Goal: Task Accomplishment & Management: Manage account settings

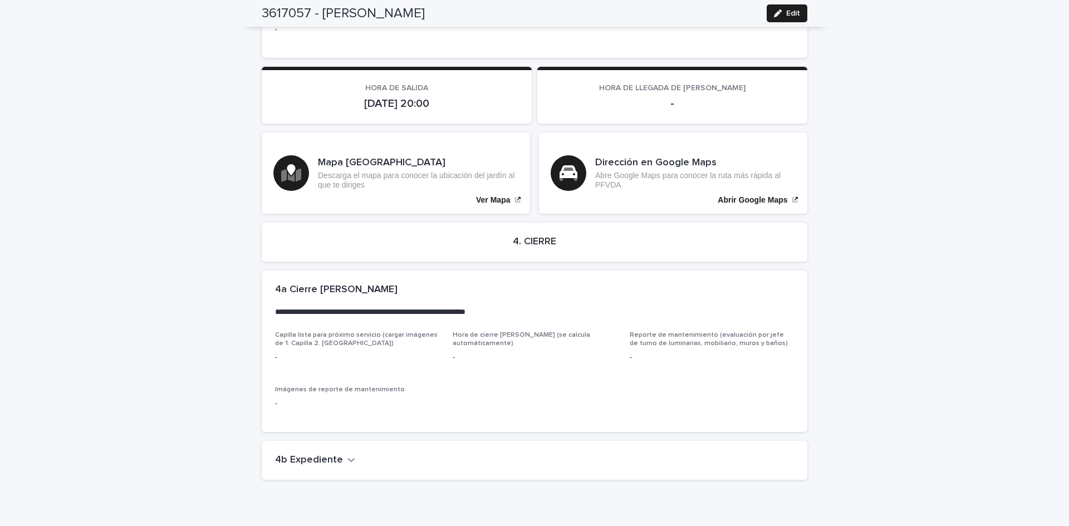
scroll to position [2335, 0]
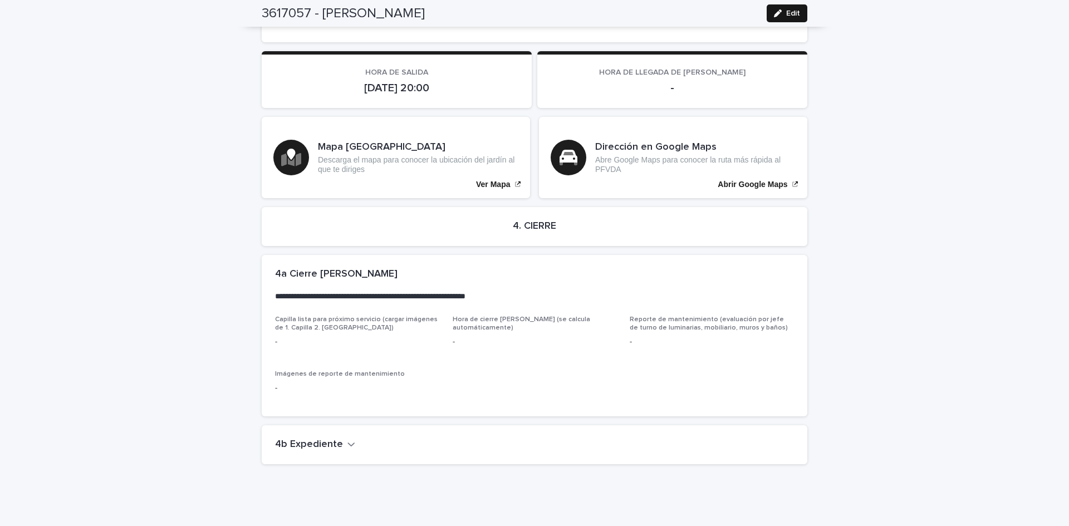
click at [774, 16] on icon "button" at bounding box center [778, 13] width 8 height 8
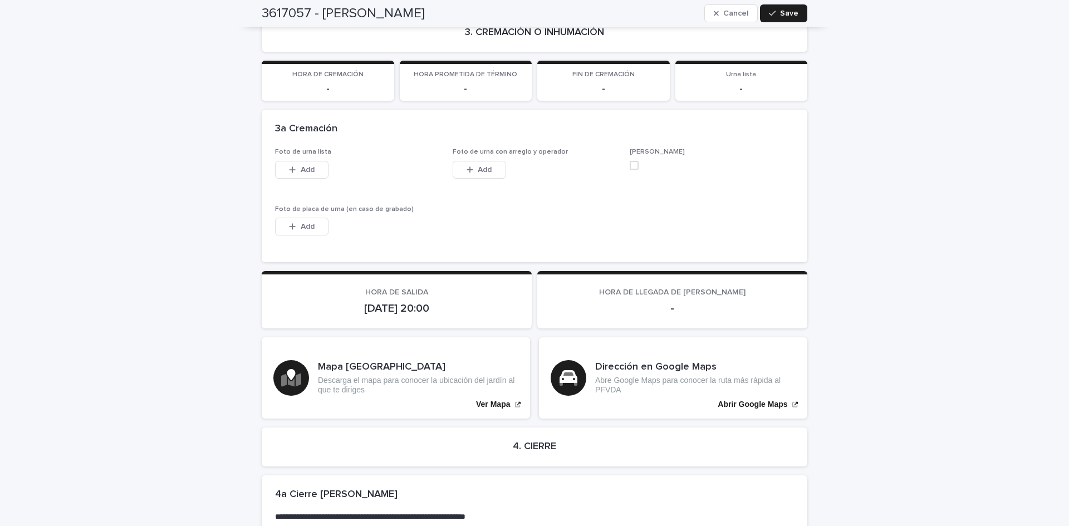
scroll to position [2591, 0]
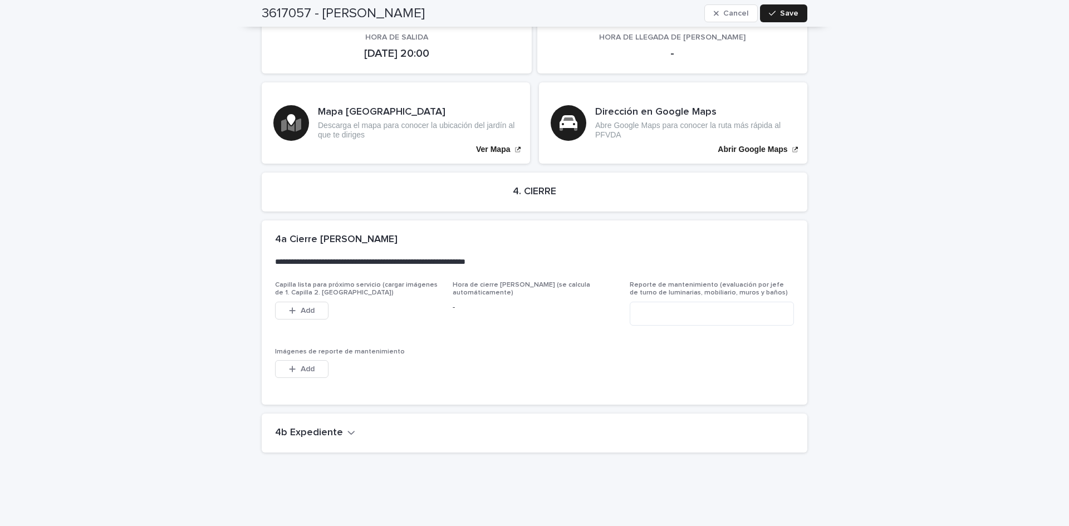
click at [314, 427] on h2 "4b Expediente" at bounding box center [309, 433] width 68 height 12
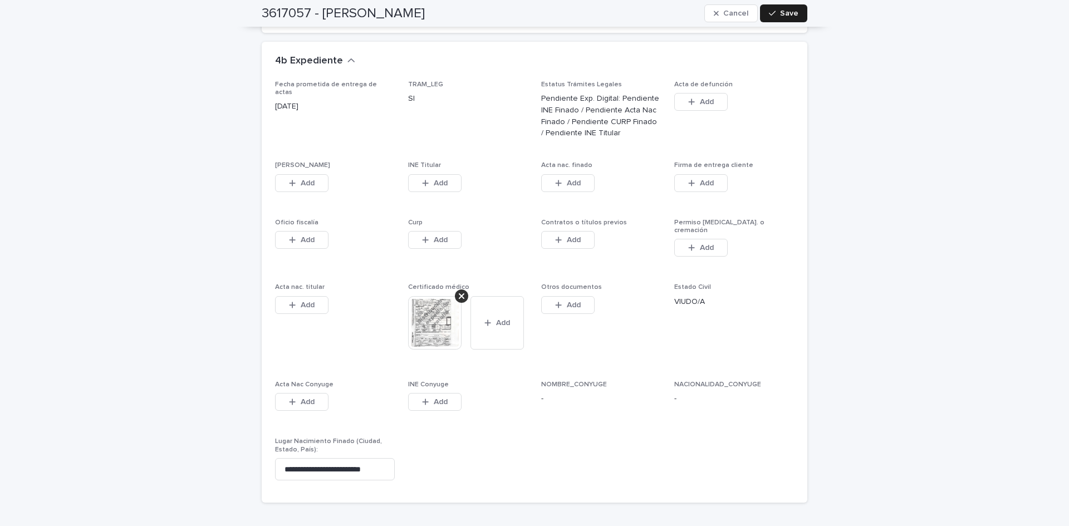
scroll to position [3005, 0]
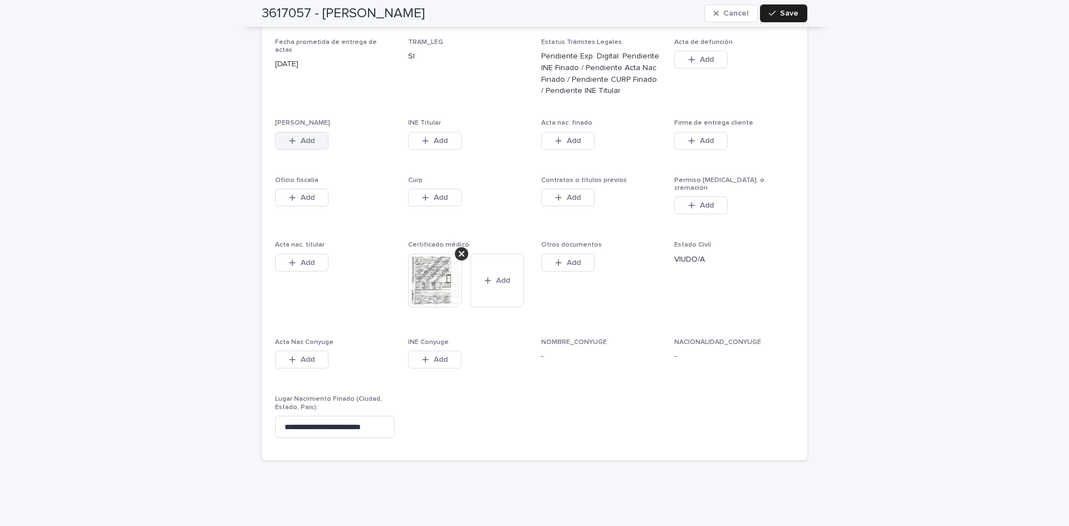
click at [312, 132] on button "Add" at bounding box center [301, 141] width 53 height 18
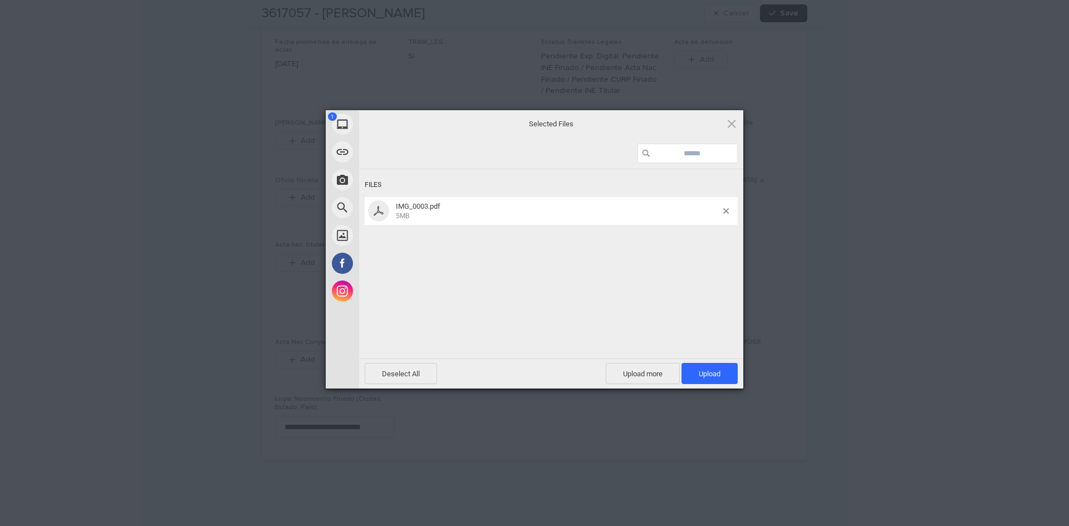
click at [701, 378] on span "Upload 1" at bounding box center [710, 374] width 22 height 8
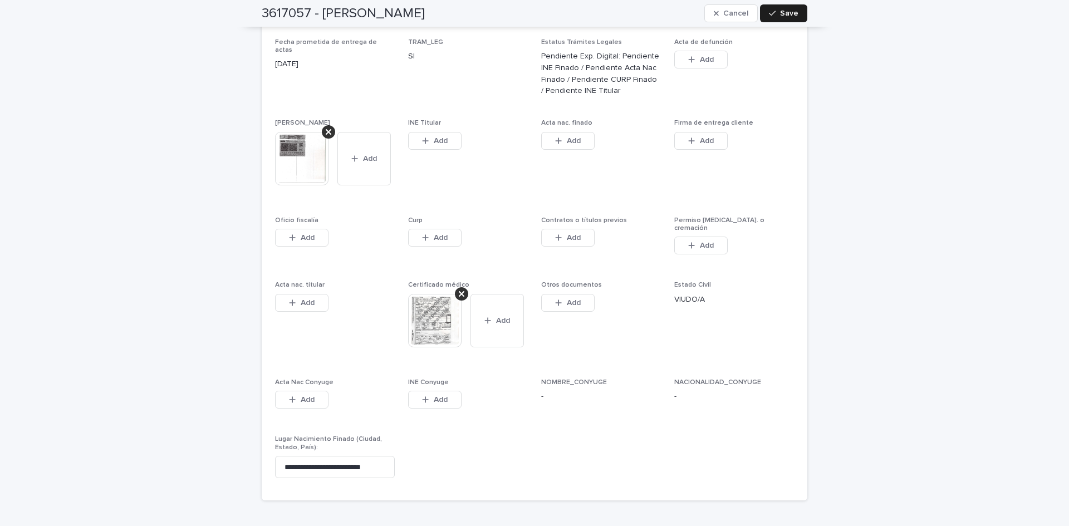
click at [427, 137] on div "button" at bounding box center [427, 141] width 11 height 8
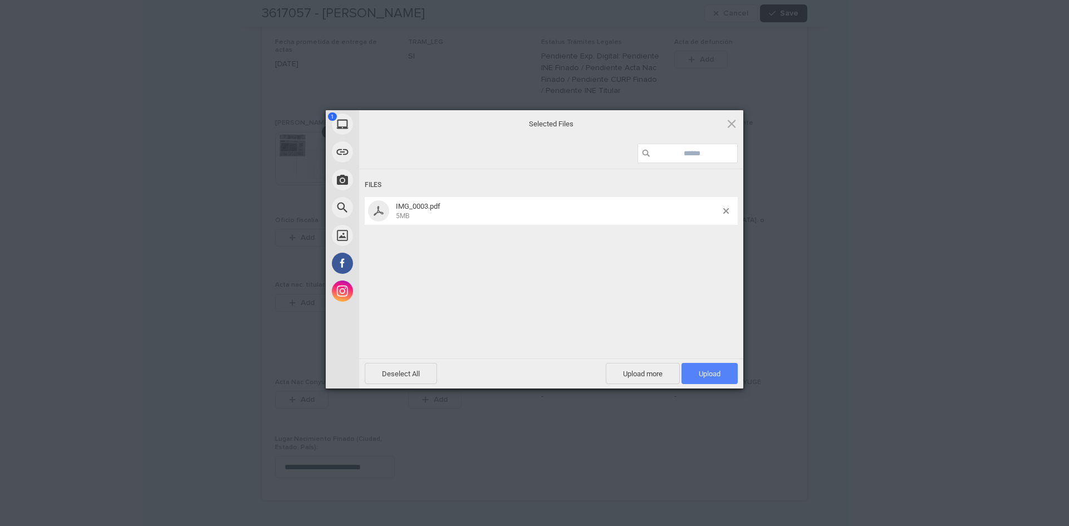
click at [715, 372] on span "Upload 1" at bounding box center [710, 374] width 22 height 8
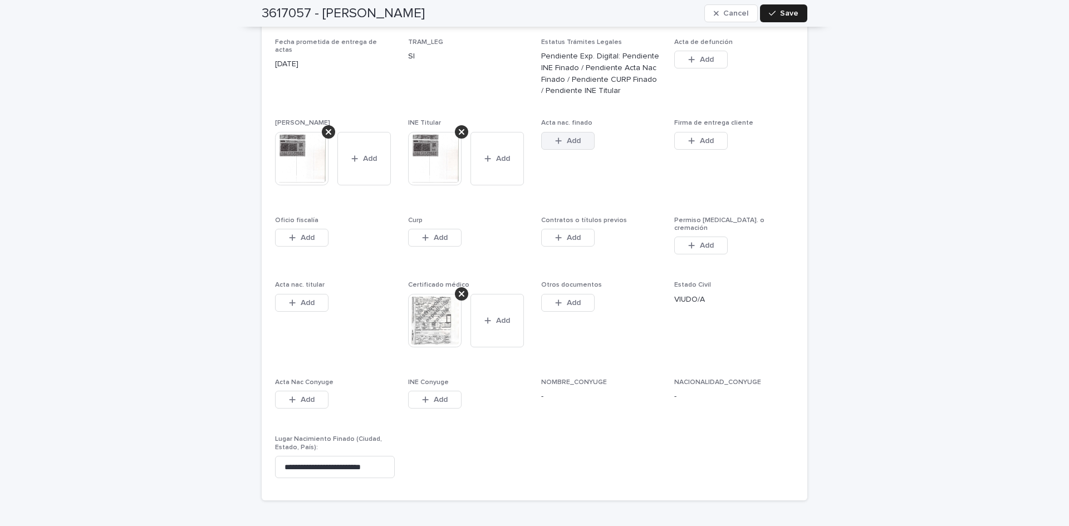
click at [582, 132] on button "Add" at bounding box center [567, 141] width 53 height 18
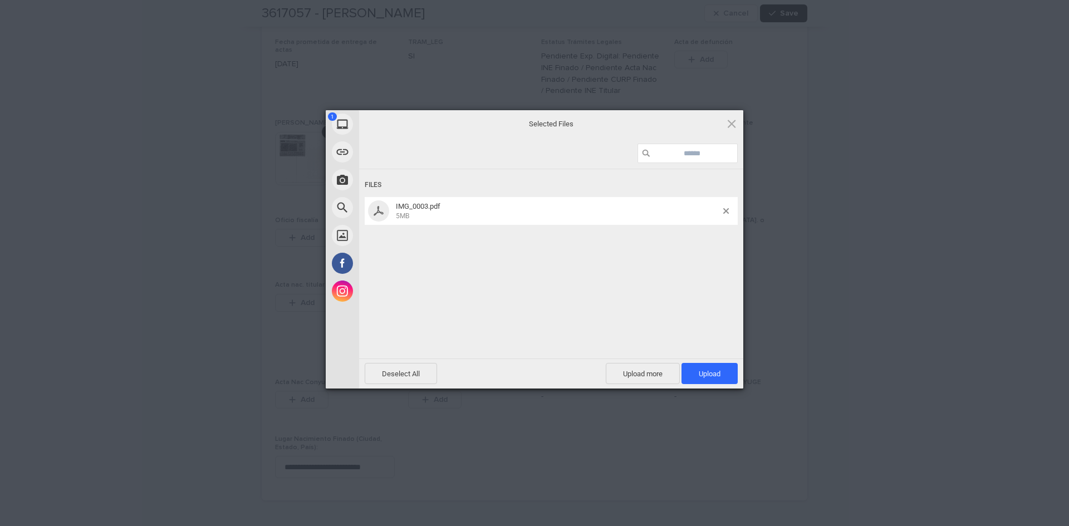
click at [721, 379] on span "Upload 1" at bounding box center [710, 373] width 56 height 21
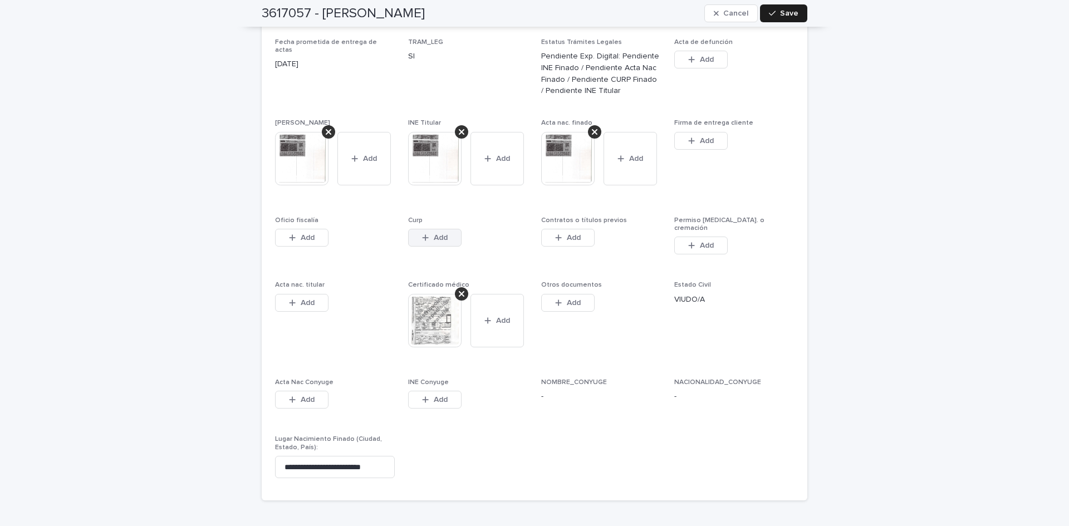
click at [439, 234] on span "Add" at bounding box center [441, 238] width 14 height 8
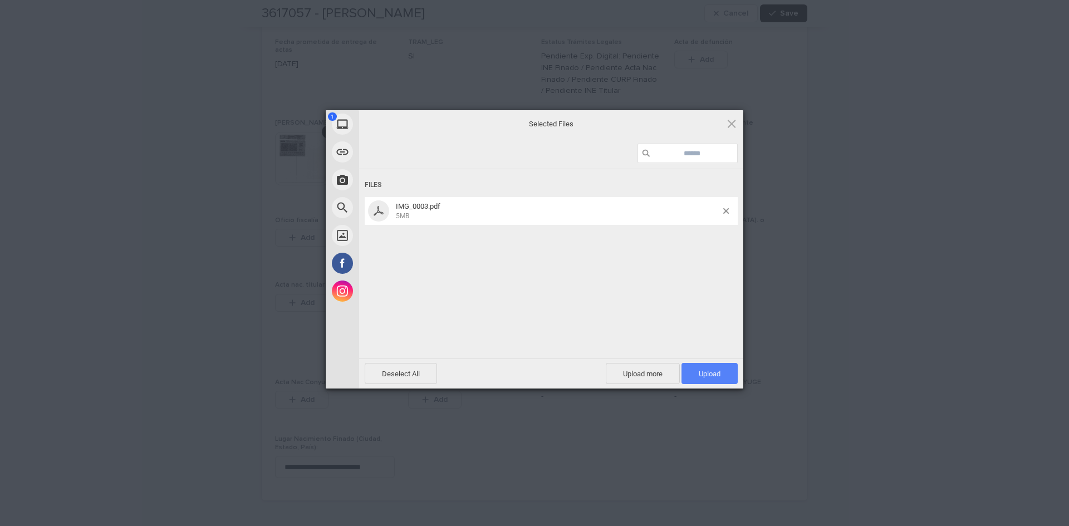
click at [703, 381] on span "Upload 1" at bounding box center [710, 373] width 56 height 21
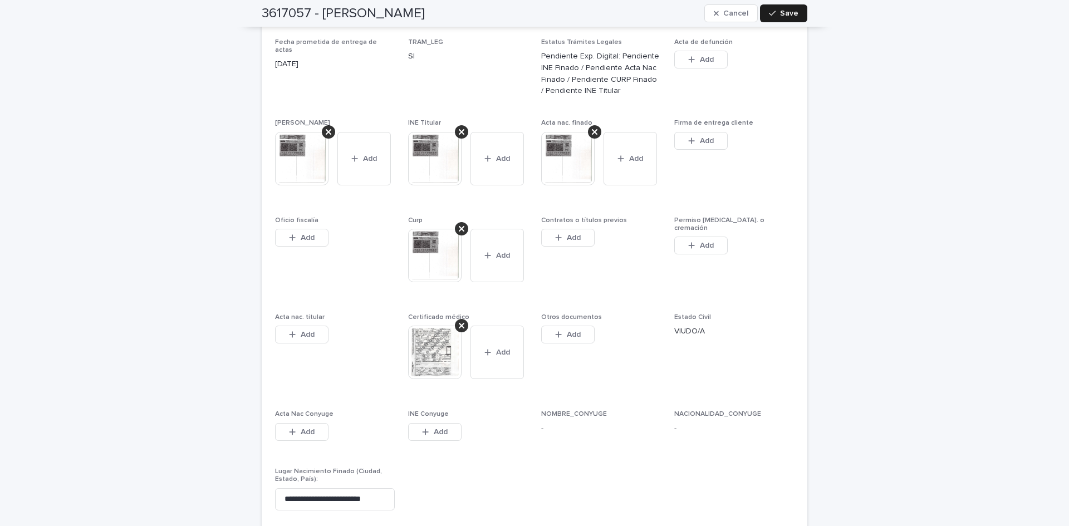
click at [567, 234] on span "Add" at bounding box center [574, 238] width 14 height 8
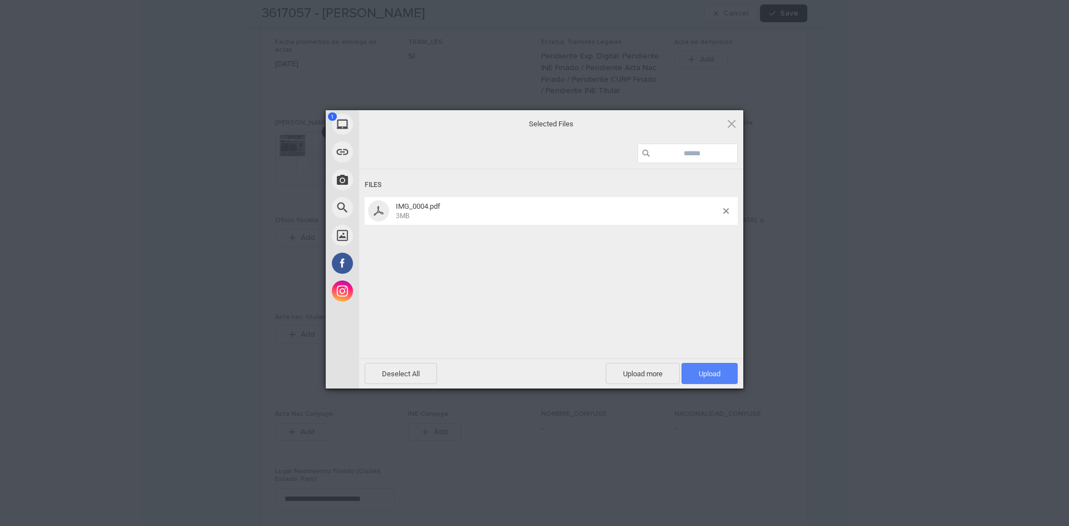
click at [690, 375] on span "Upload 1" at bounding box center [710, 373] width 56 height 21
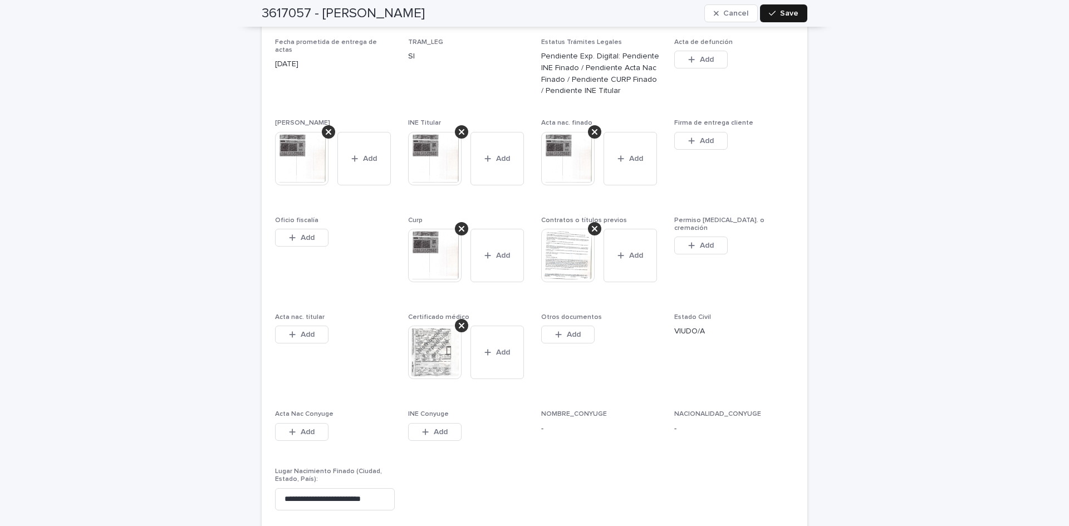
click at [792, 15] on span "Save" at bounding box center [789, 13] width 18 height 8
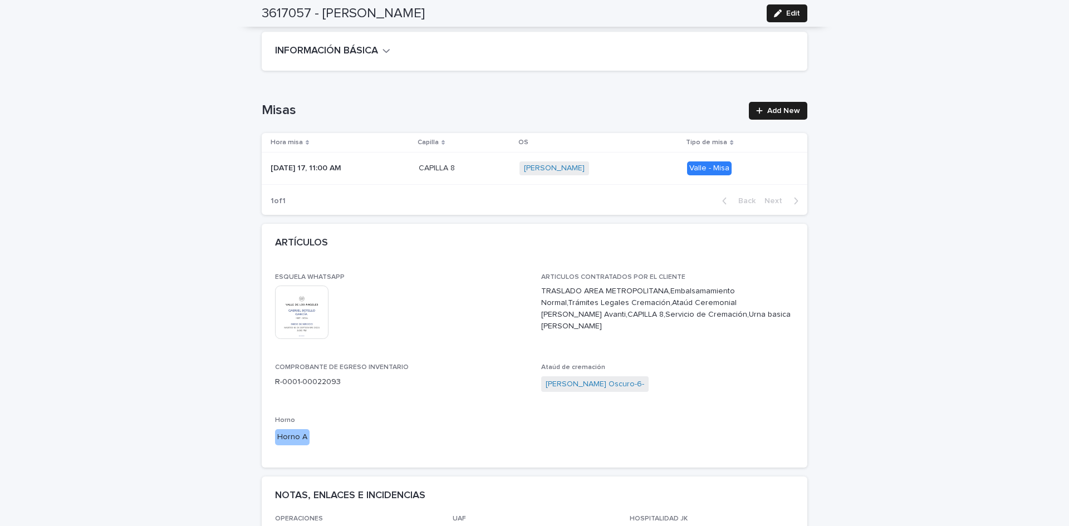
scroll to position [278, 0]
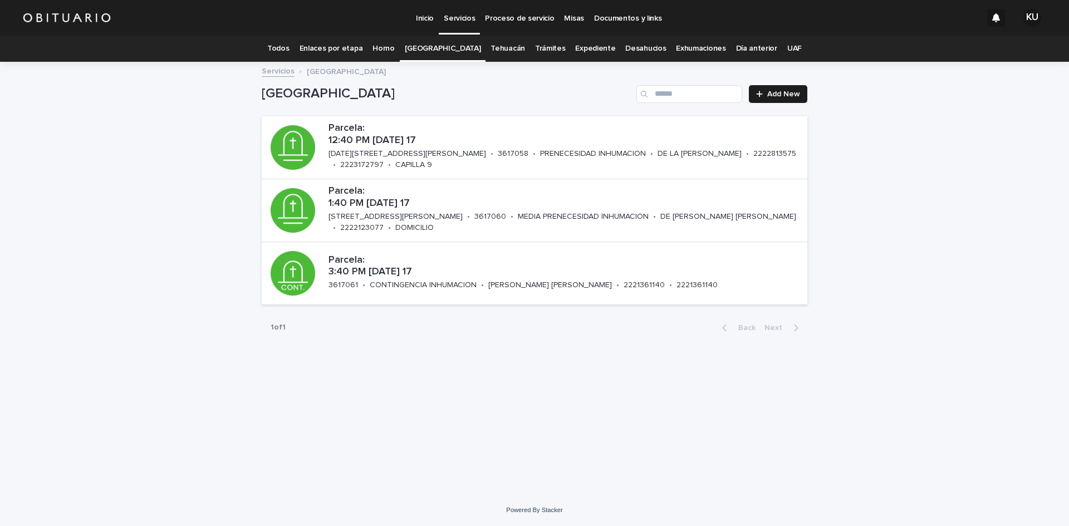
click at [289, 45] on link "Todos" at bounding box center [278, 49] width 22 height 26
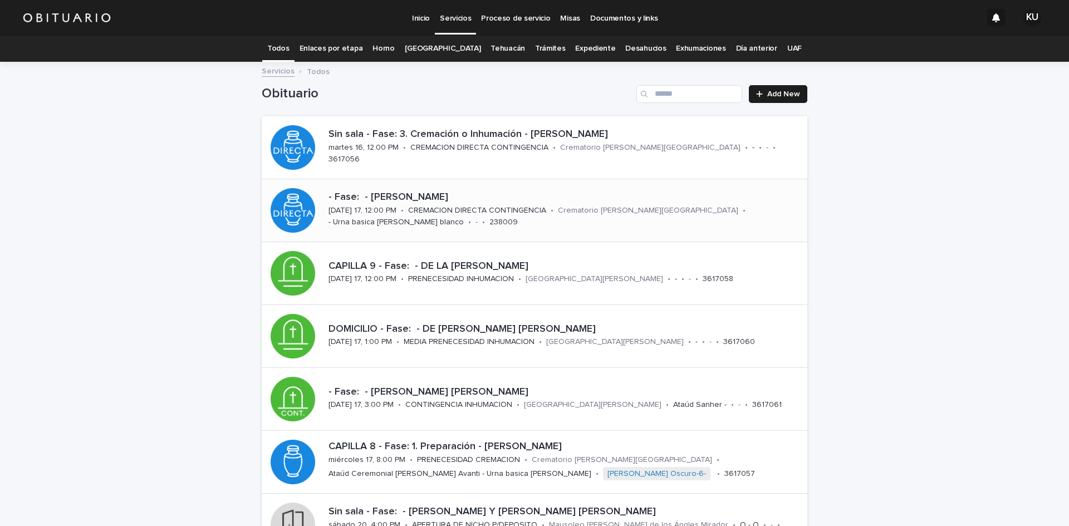
click at [488, 199] on p "- Fase: - [PERSON_NAME]" at bounding box center [566, 198] width 474 height 12
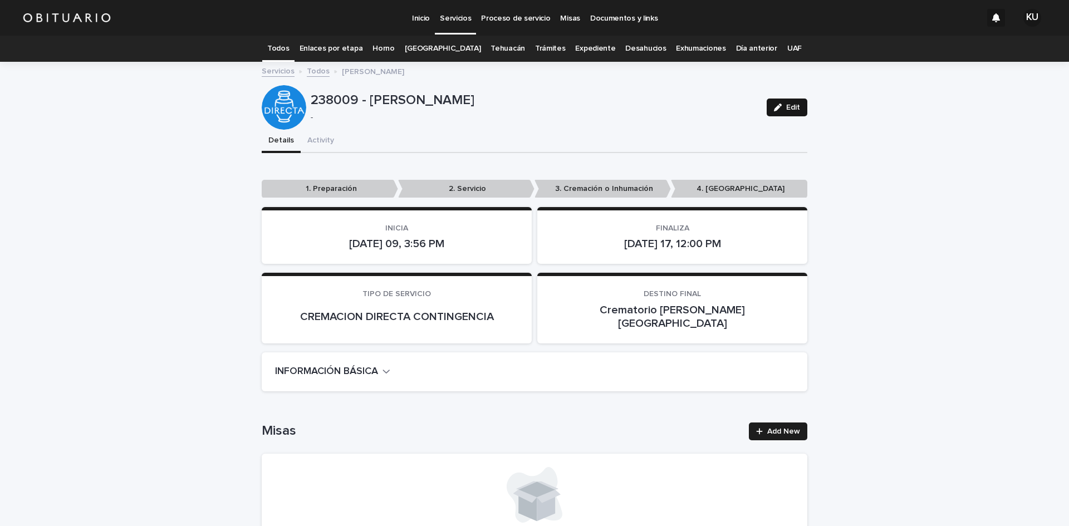
click at [791, 112] on button "Edit" at bounding box center [787, 108] width 41 height 18
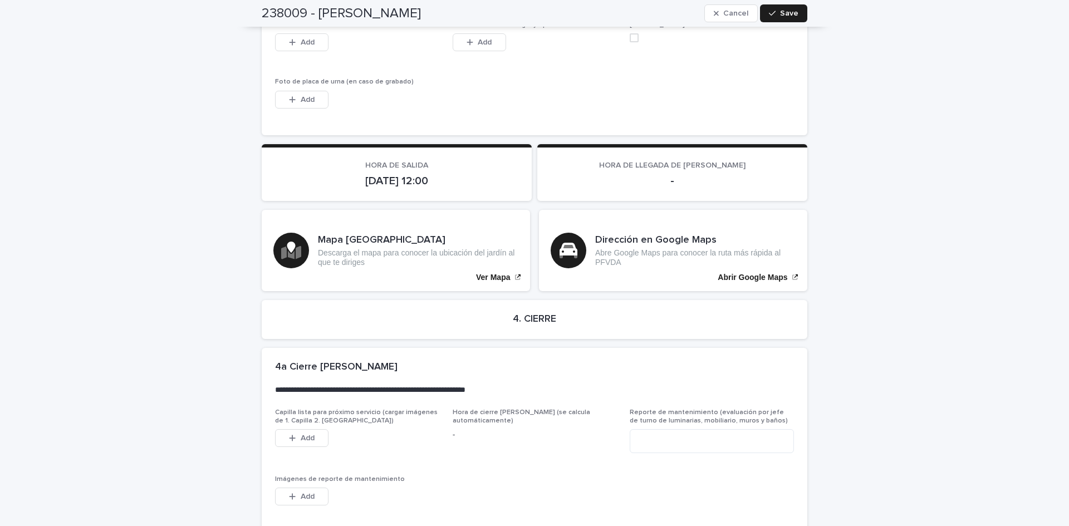
scroll to position [2526, 0]
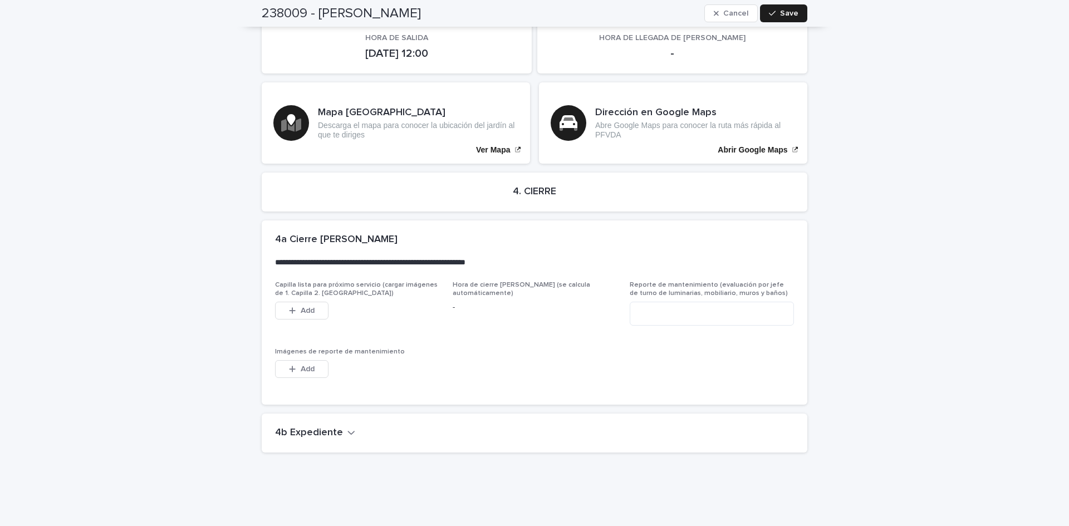
click at [317, 427] on h2 "4b Expediente" at bounding box center [309, 433] width 68 height 12
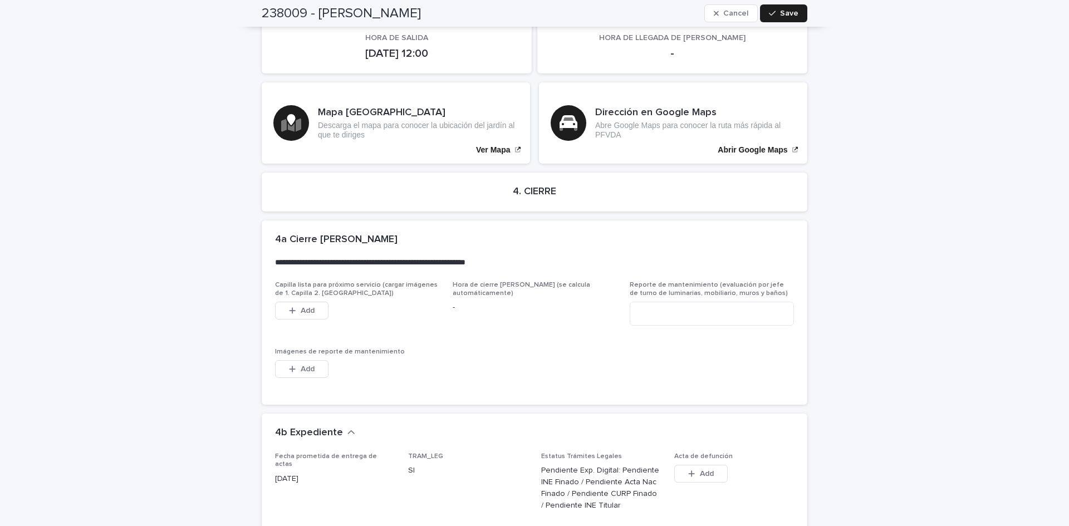
scroll to position [2901, 0]
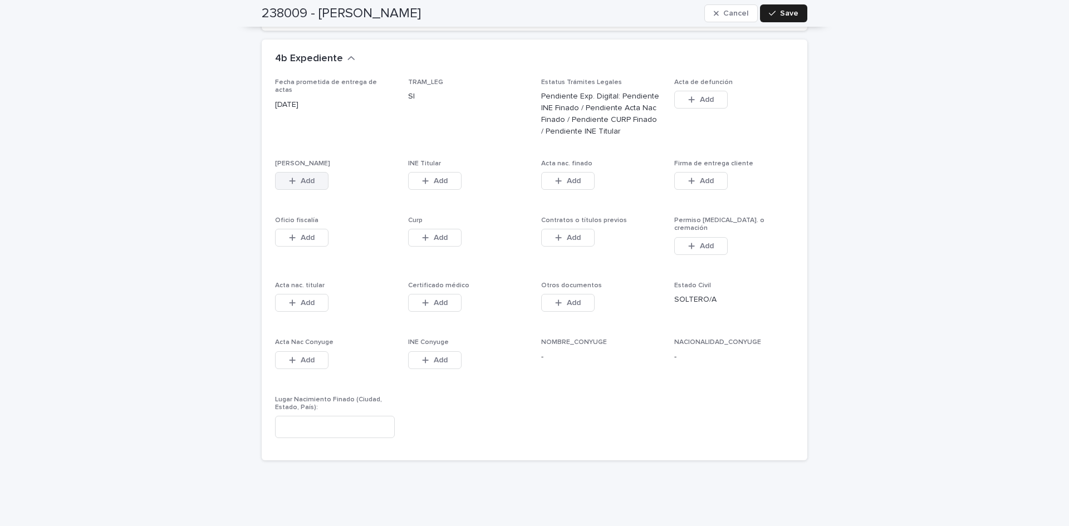
click at [295, 172] on button "Add" at bounding box center [301, 181] width 53 height 18
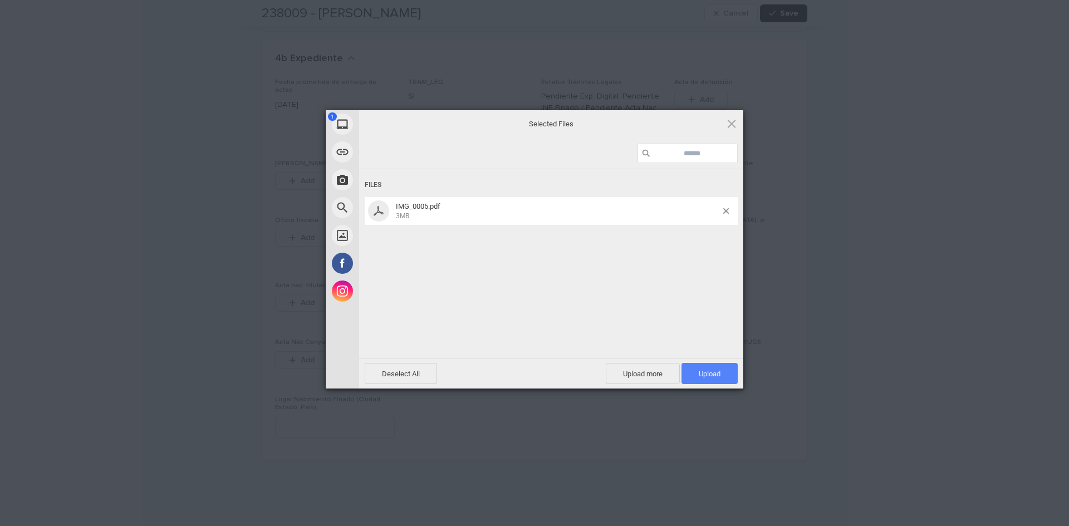
click at [718, 373] on span "Upload 1" at bounding box center [710, 374] width 22 height 8
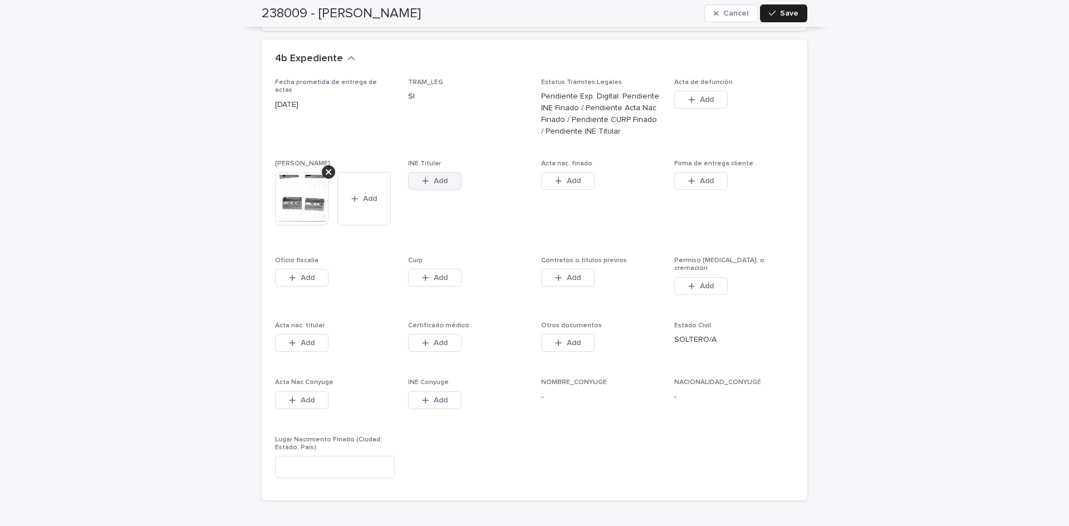
click at [439, 177] on span "Add" at bounding box center [441, 181] width 14 height 8
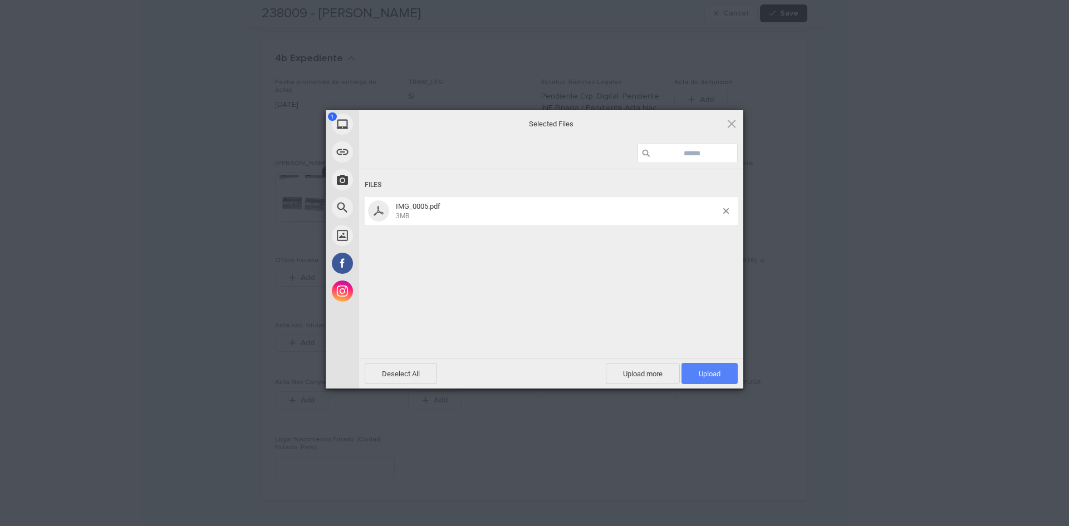
click at [702, 367] on span "Upload 1" at bounding box center [710, 373] width 56 height 21
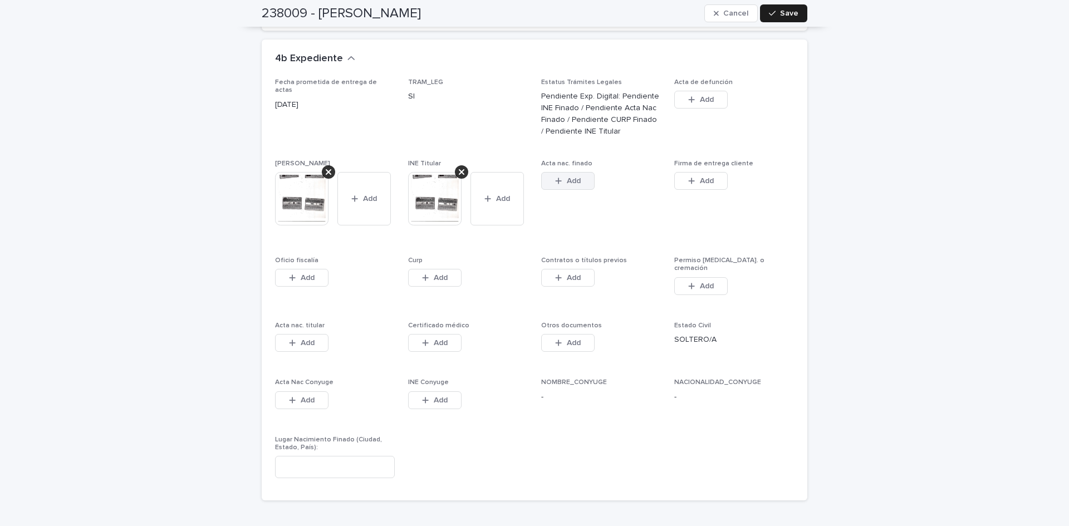
click at [582, 172] on button "Add" at bounding box center [567, 181] width 53 height 18
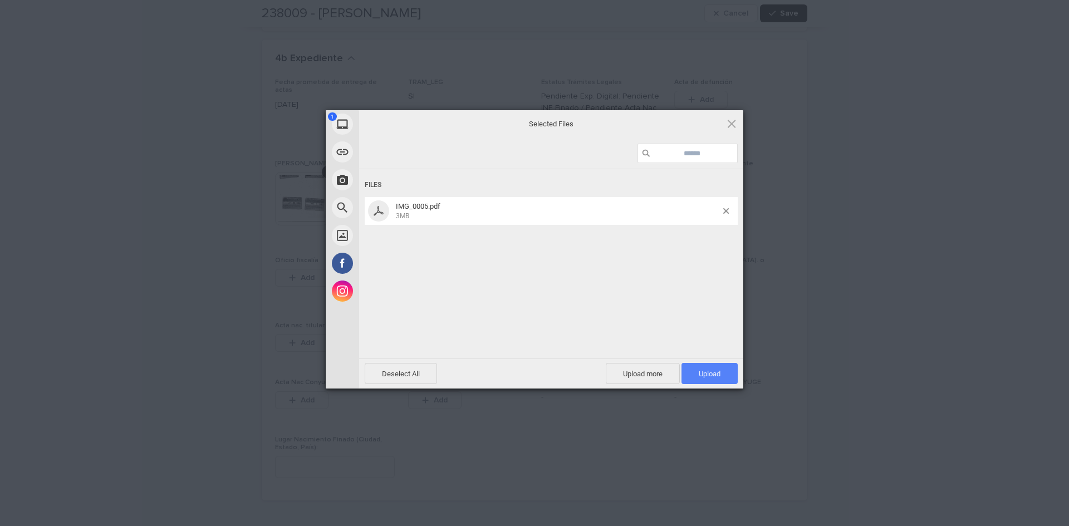
click at [689, 374] on span "Upload 1" at bounding box center [710, 373] width 56 height 21
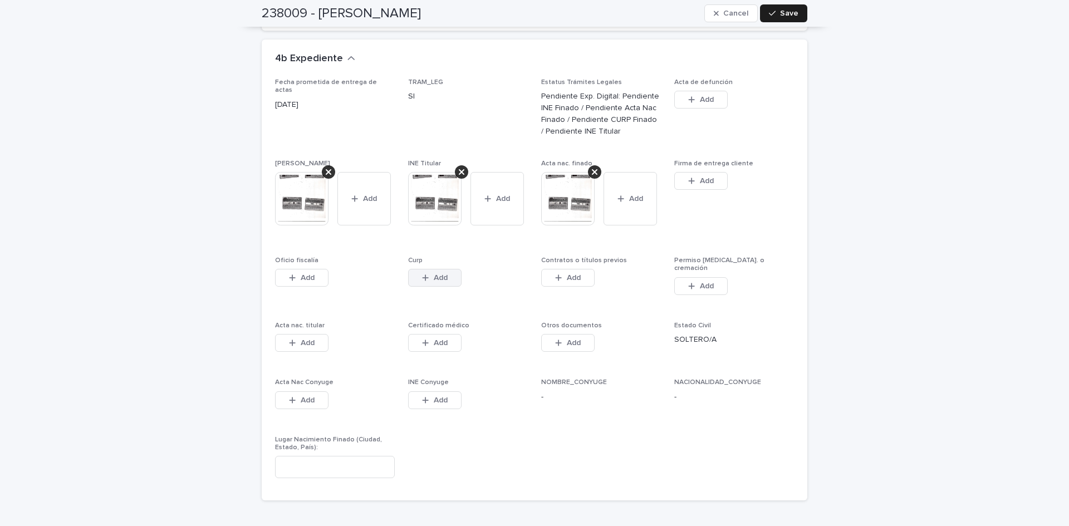
click at [437, 274] on span "Add" at bounding box center [441, 278] width 14 height 8
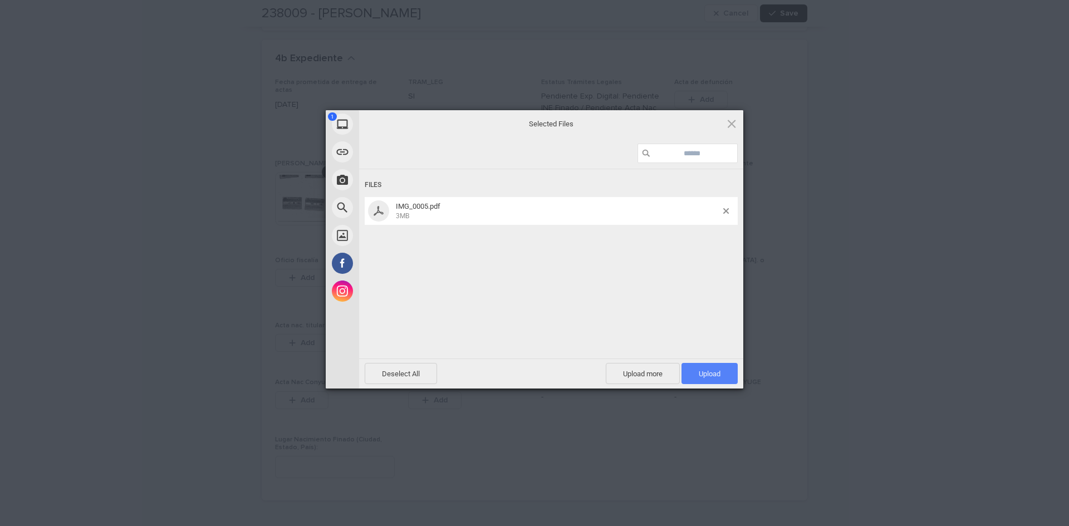
click at [718, 376] on span "Upload 1" at bounding box center [710, 374] width 22 height 8
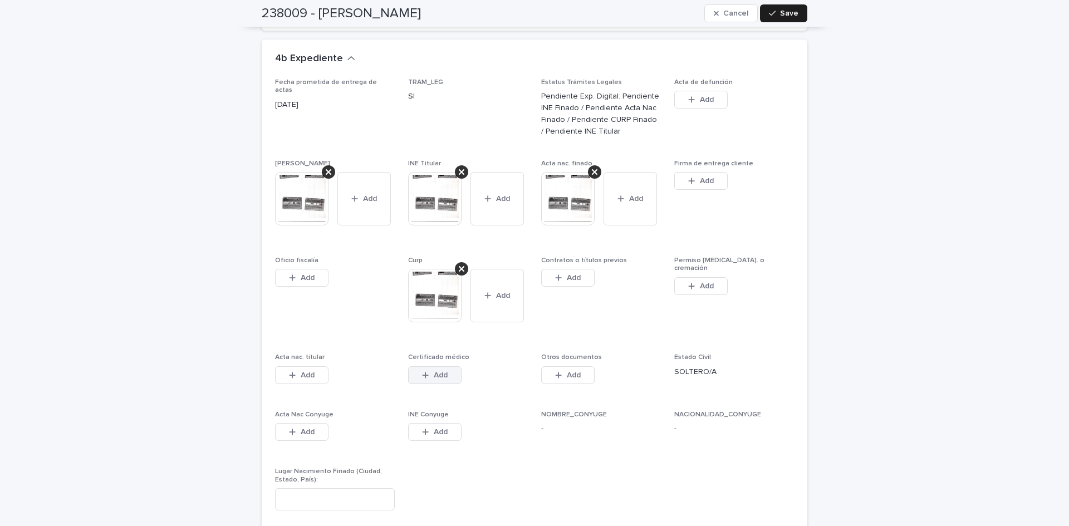
click at [435, 371] on span "Add" at bounding box center [441, 375] width 14 height 8
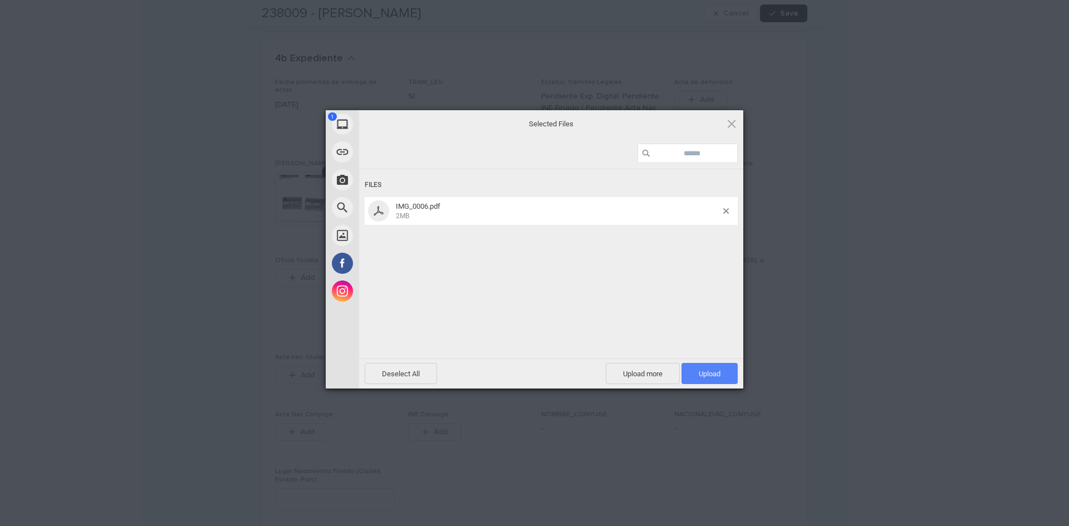
click at [709, 368] on span "Upload 1" at bounding box center [710, 373] width 56 height 21
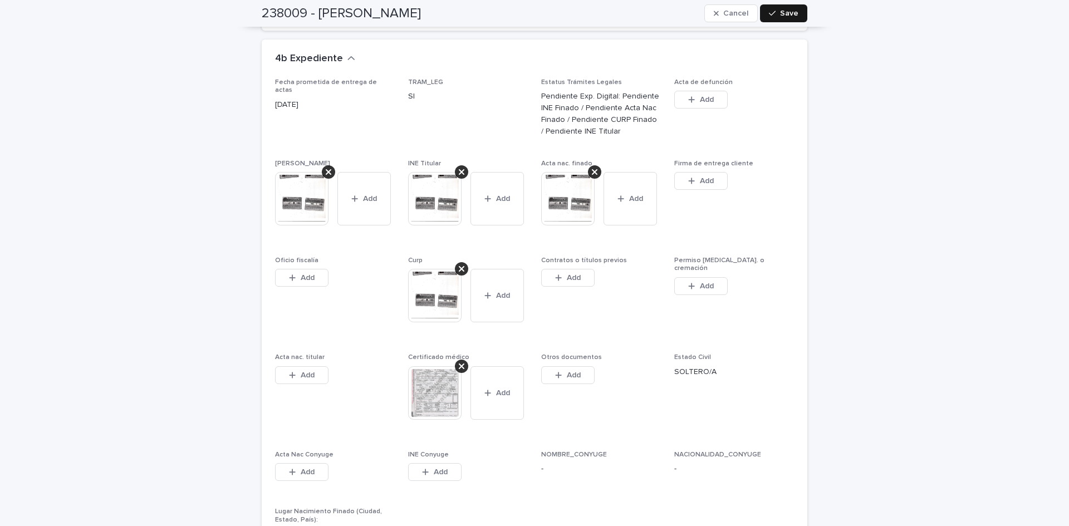
click at [785, 16] on span "Save" at bounding box center [789, 13] width 18 height 8
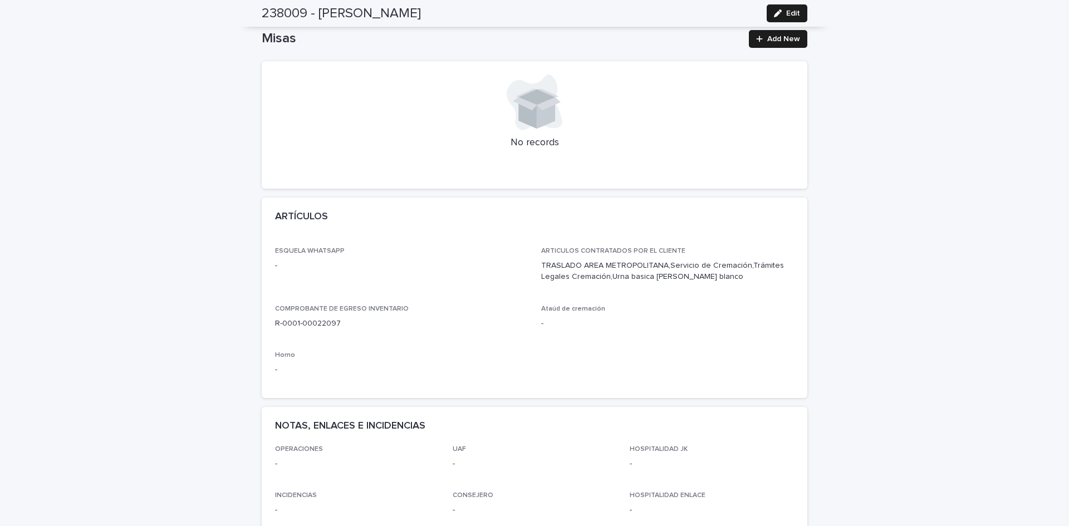
scroll to position [431, 0]
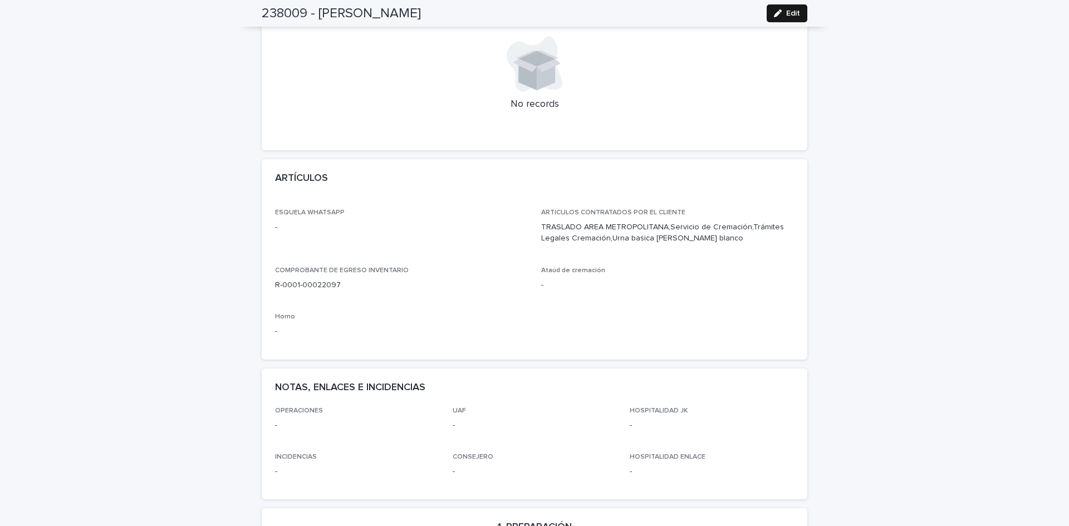
click at [786, 14] on span "Edit" at bounding box center [793, 13] width 14 height 8
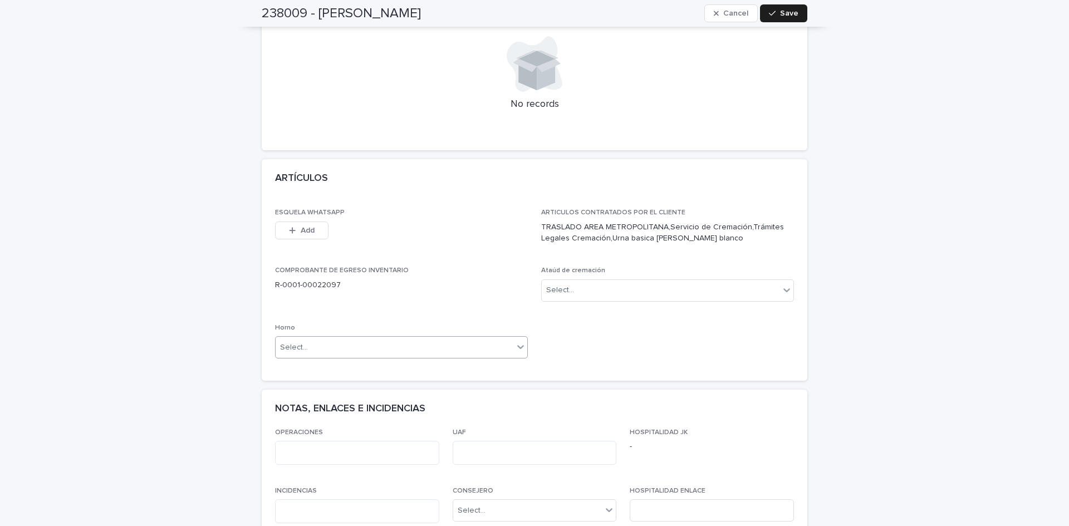
click at [519, 345] on icon at bounding box center [520, 347] width 7 height 4
click at [490, 379] on div "Horno B" at bounding box center [398, 374] width 252 height 19
click at [732, 284] on div "Select..." at bounding box center [661, 290] width 238 height 18
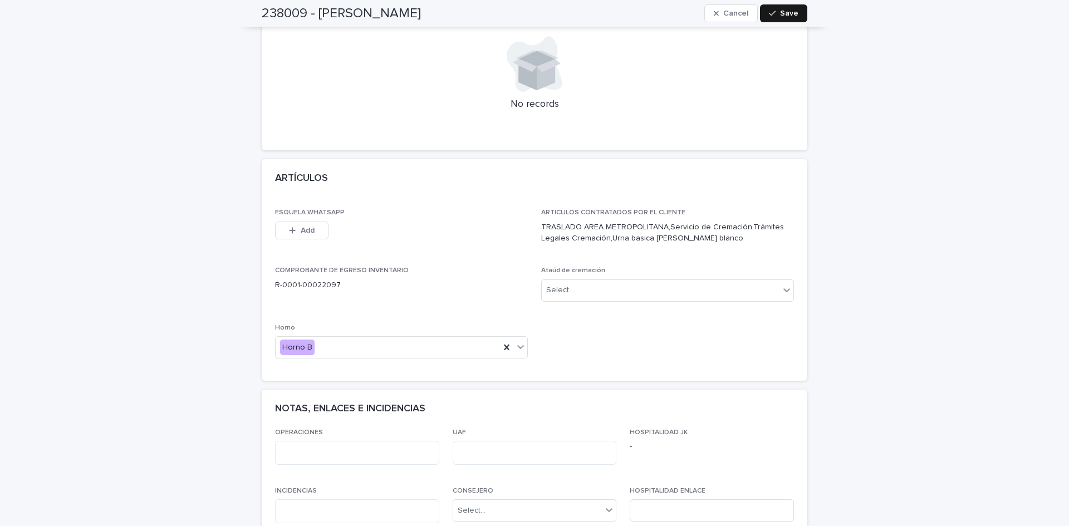
click at [784, 11] on span "Save" at bounding box center [789, 13] width 18 height 8
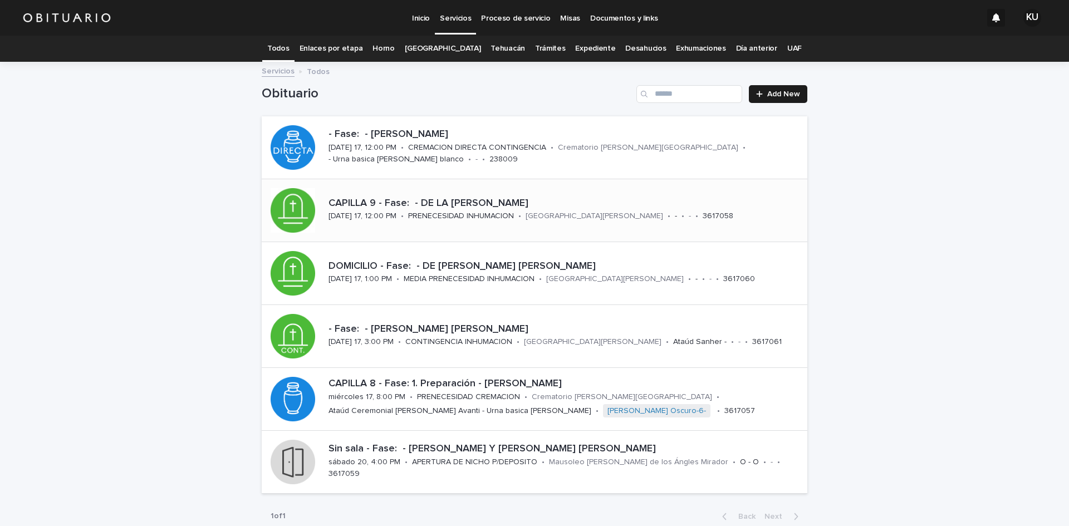
click at [562, 205] on p "CAPILLA 9 - Fase: - DE LA [PERSON_NAME]" at bounding box center [566, 204] width 474 height 12
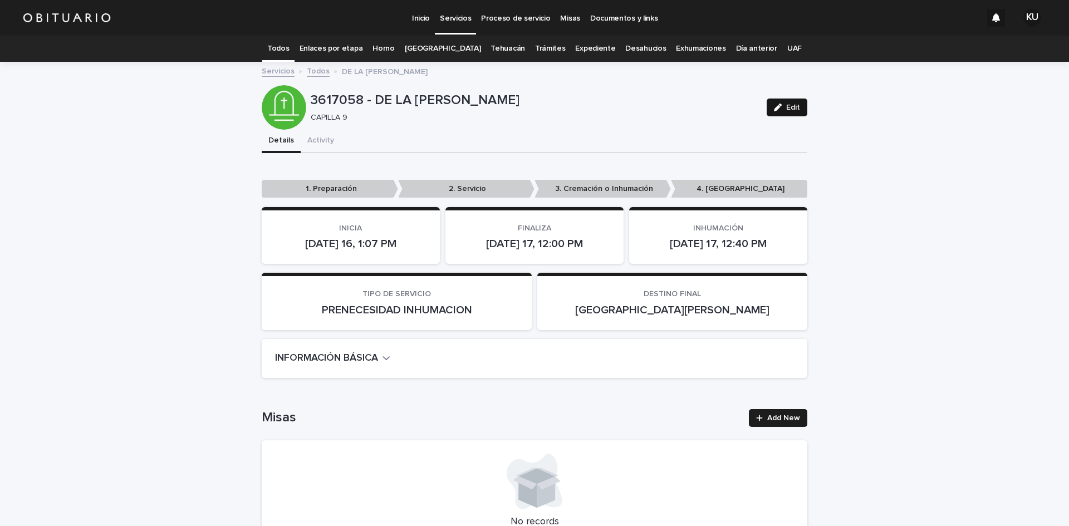
click at [796, 110] on button "Edit" at bounding box center [787, 108] width 41 height 18
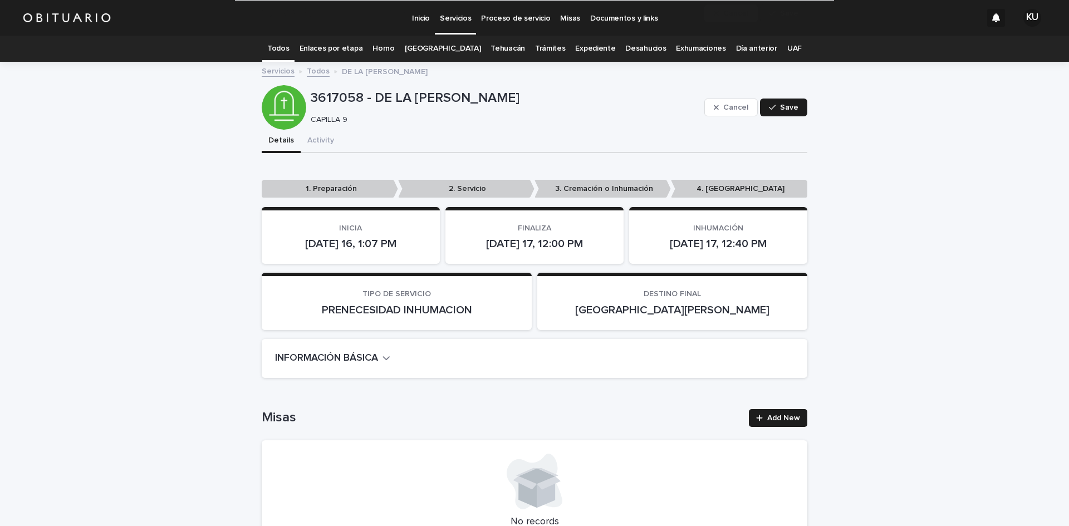
scroll to position [2813, 0]
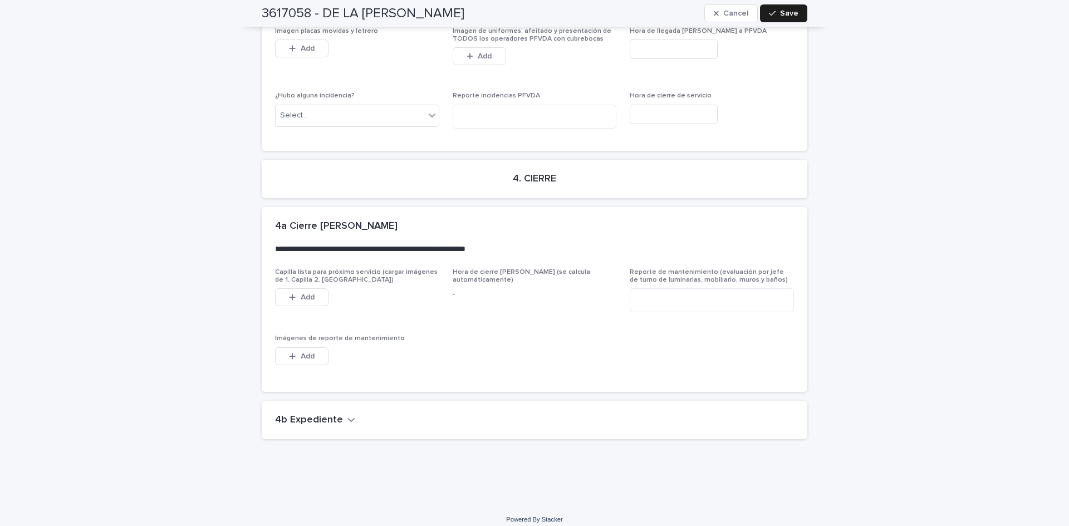
click at [303, 414] on h2 "4b Expediente" at bounding box center [309, 420] width 68 height 12
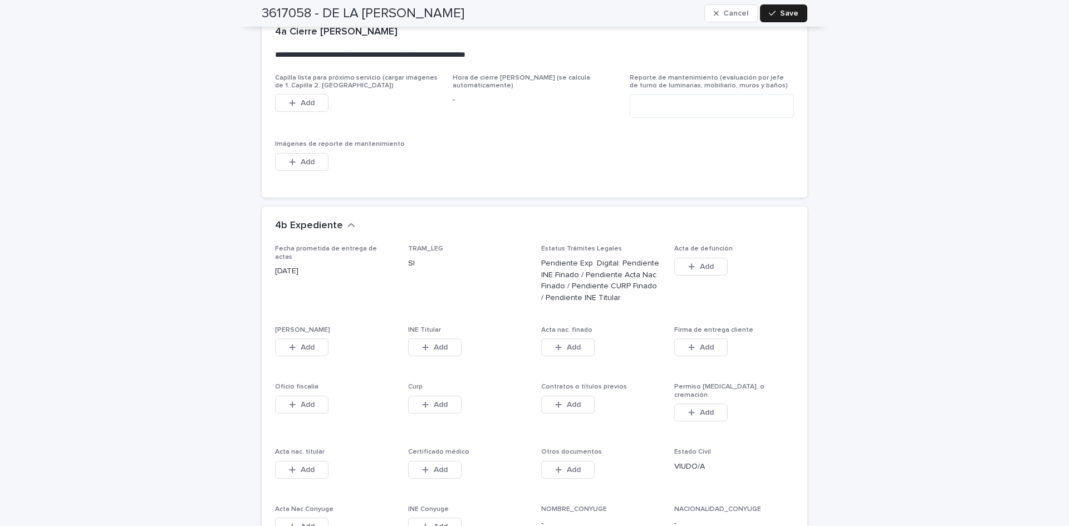
scroll to position [3187, 0]
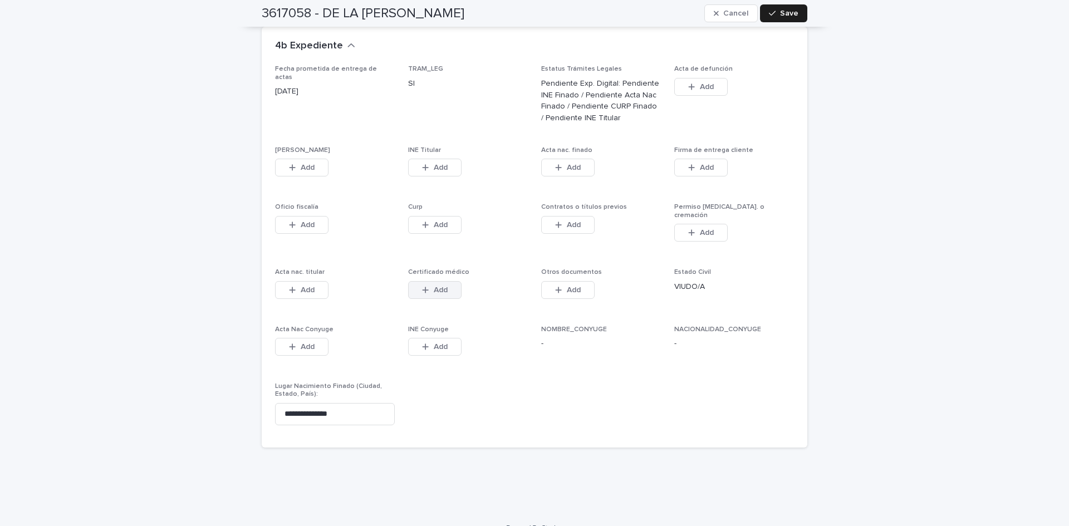
click at [440, 281] on button "Add" at bounding box center [434, 290] width 53 height 18
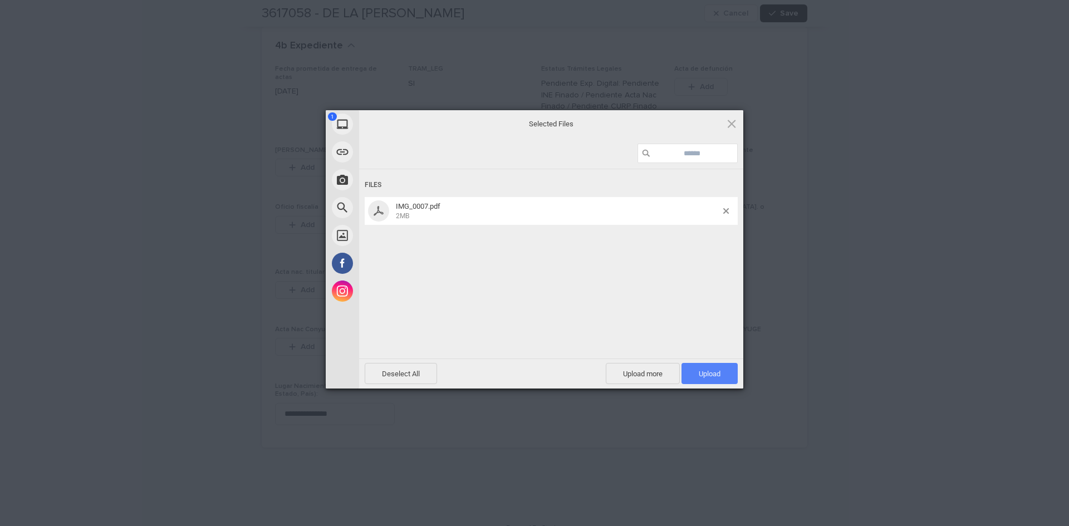
click at [719, 379] on span "Upload 1" at bounding box center [710, 373] width 56 height 21
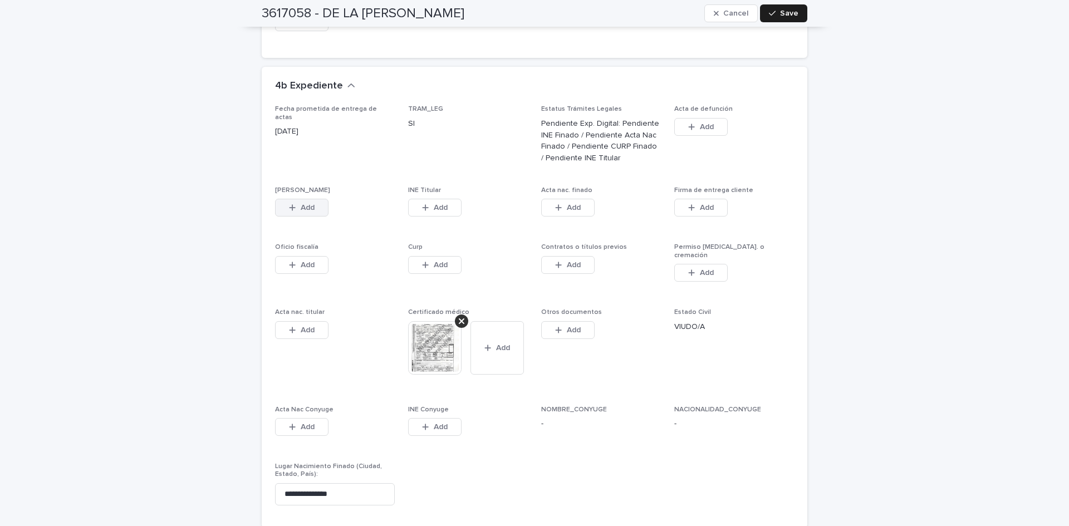
click at [301, 204] on span "Add" at bounding box center [308, 208] width 14 height 8
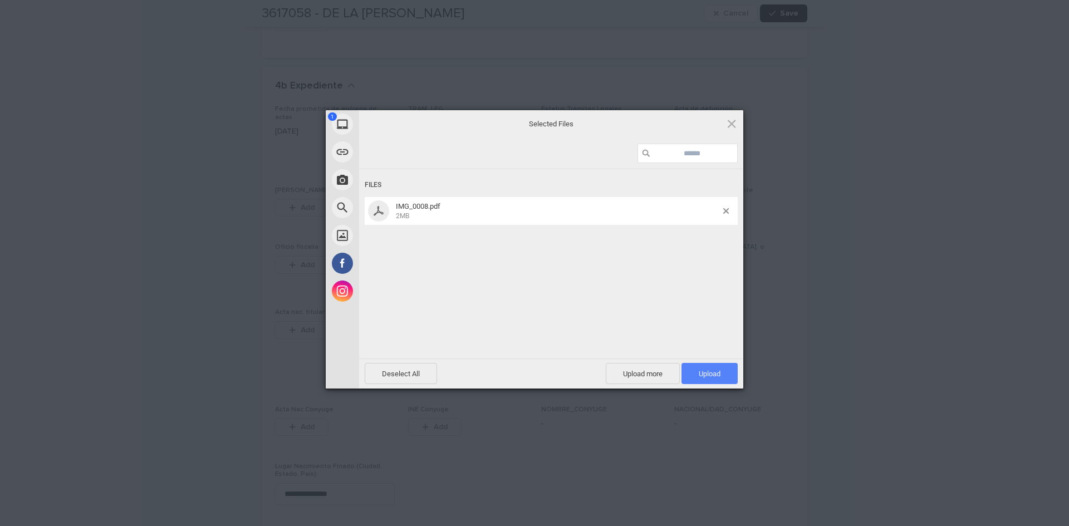
click at [697, 371] on span "Upload 1" at bounding box center [710, 373] width 56 height 21
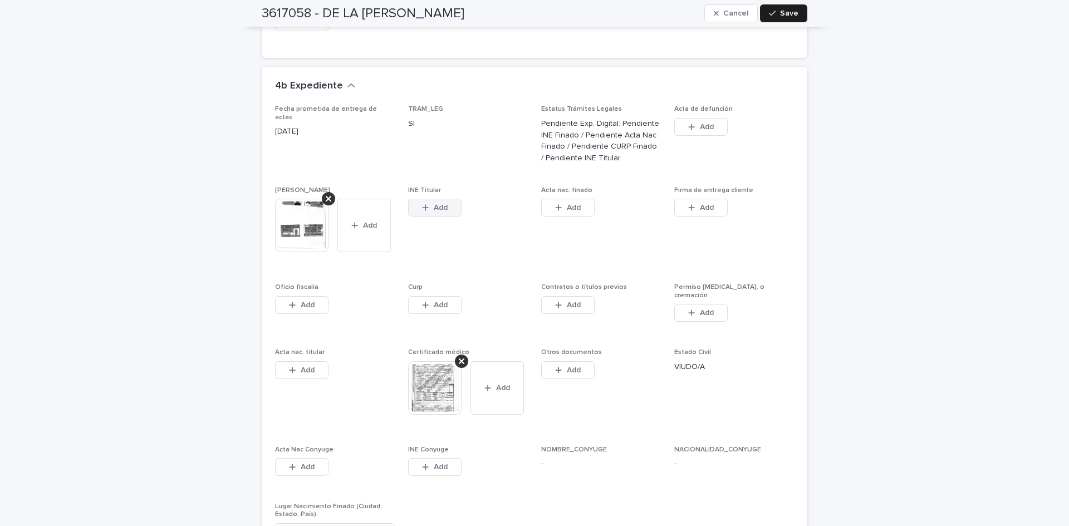
click at [435, 204] on span "Add" at bounding box center [441, 208] width 14 height 8
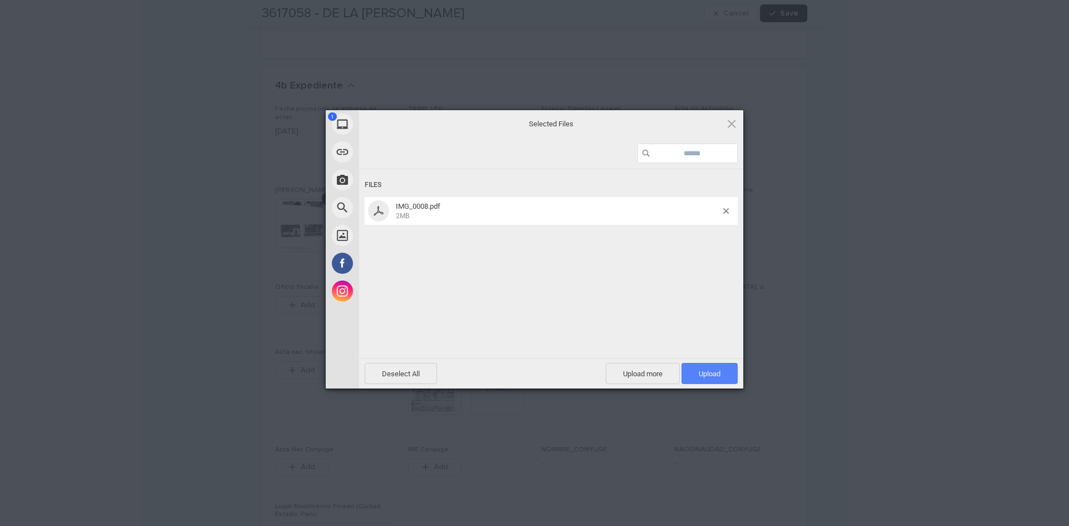
click at [723, 377] on span "Upload 1" at bounding box center [710, 373] width 56 height 21
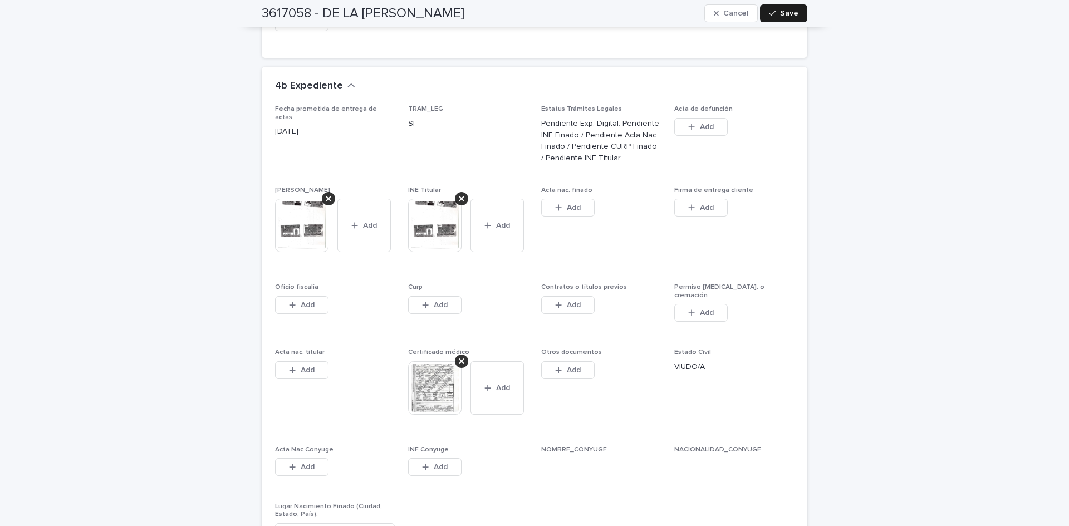
click at [591, 199] on div "This file cannot be opened Download File Add" at bounding box center [601, 210] width 120 height 22
click at [582, 199] on button "Add" at bounding box center [567, 208] width 53 height 18
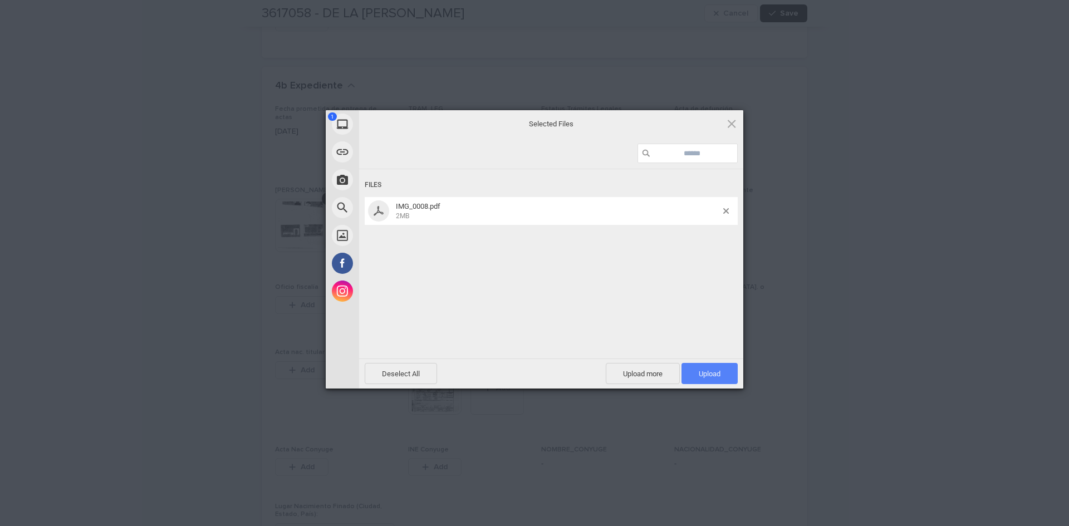
click at [715, 368] on span "Upload 1" at bounding box center [710, 373] width 56 height 21
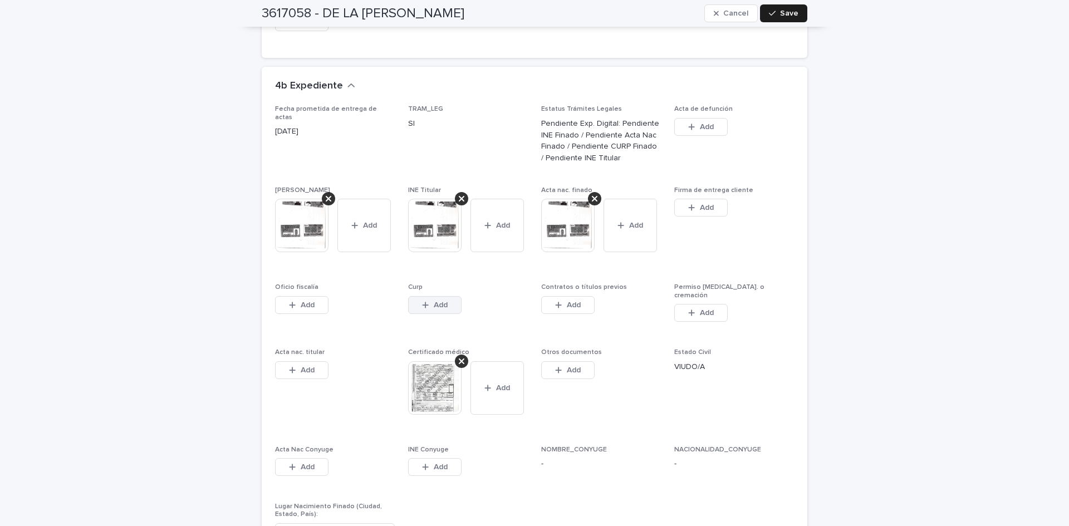
click at [434, 301] on span "Add" at bounding box center [441, 305] width 14 height 8
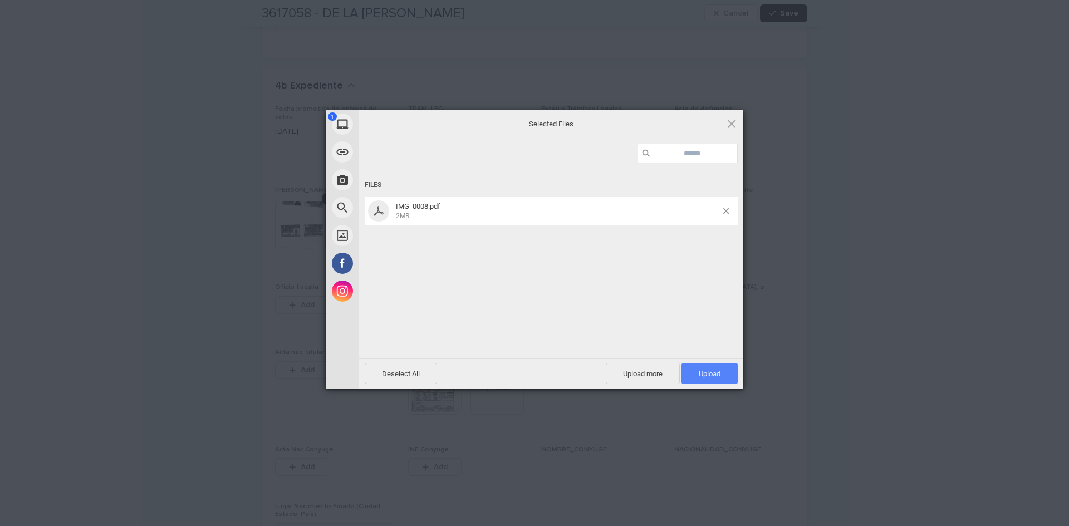
click at [704, 380] on span "Upload 1" at bounding box center [710, 373] width 56 height 21
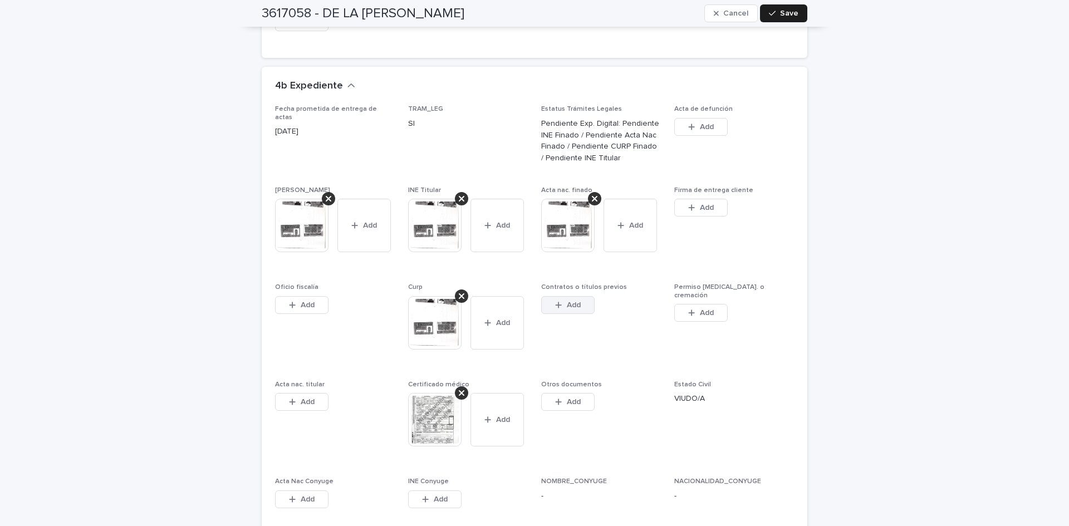
click at [579, 302] on button "Add" at bounding box center [567, 305] width 53 height 18
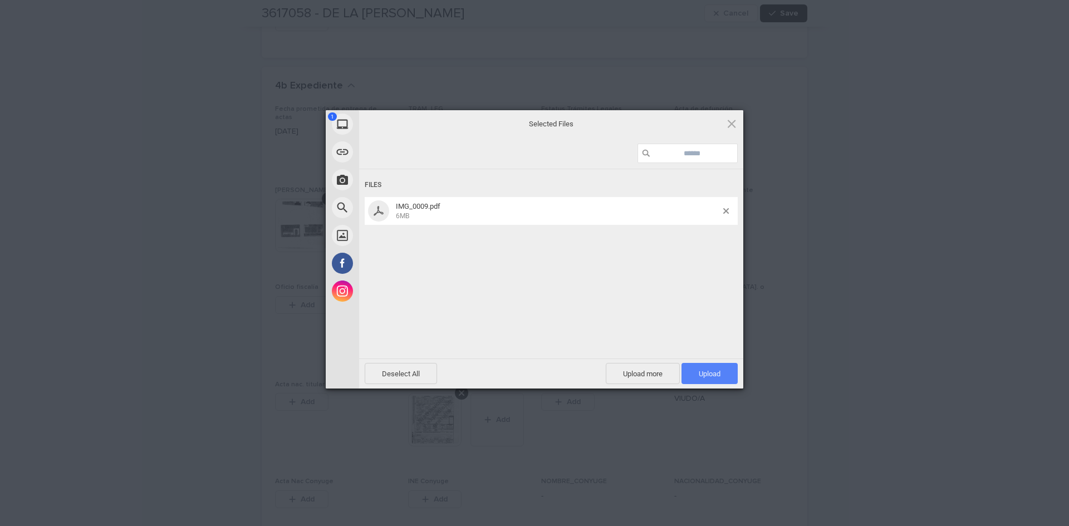
click at [720, 376] on span "Upload 1" at bounding box center [710, 374] width 22 height 8
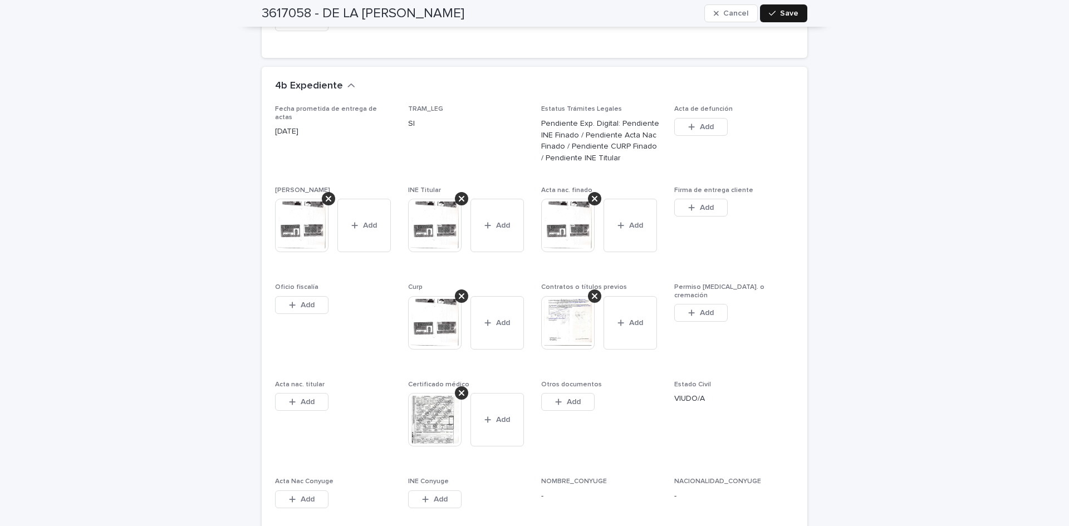
click at [780, 11] on span "Save" at bounding box center [789, 13] width 18 height 8
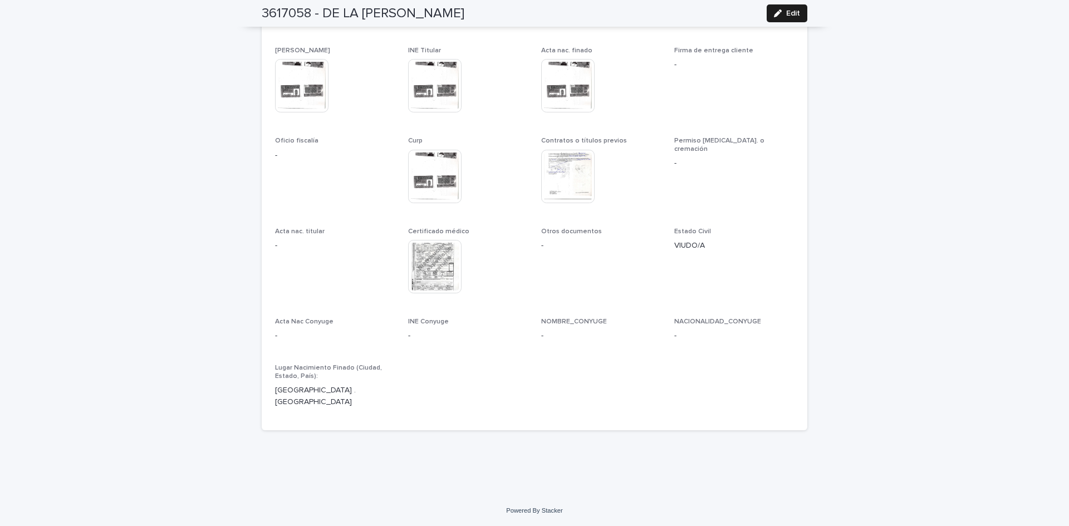
scroll to position [3044, 0]
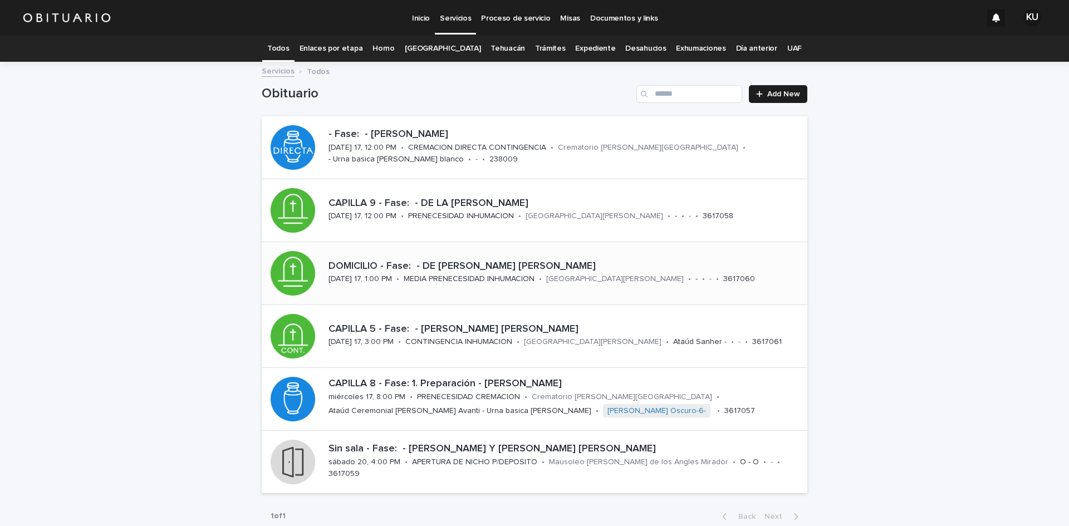
click at [504, 267] on p "DOMICILIO - Fase: - DE [PERSON_NAME] [PERSON_NAME]" at bounding box center [566, 267] width 474 height 12
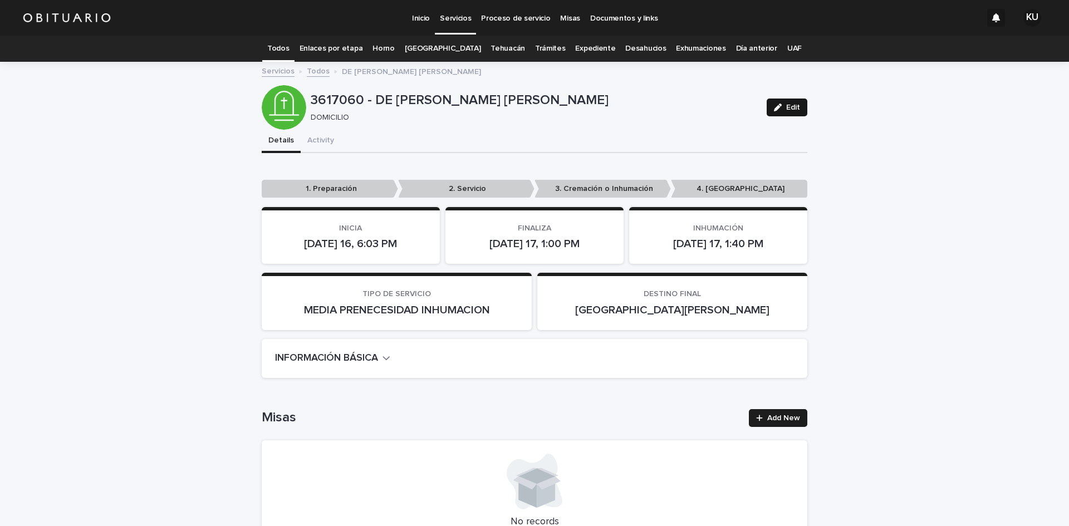
click at [782, 112] on button "Edit" at bounding box center [787, 108] width 41 height 18
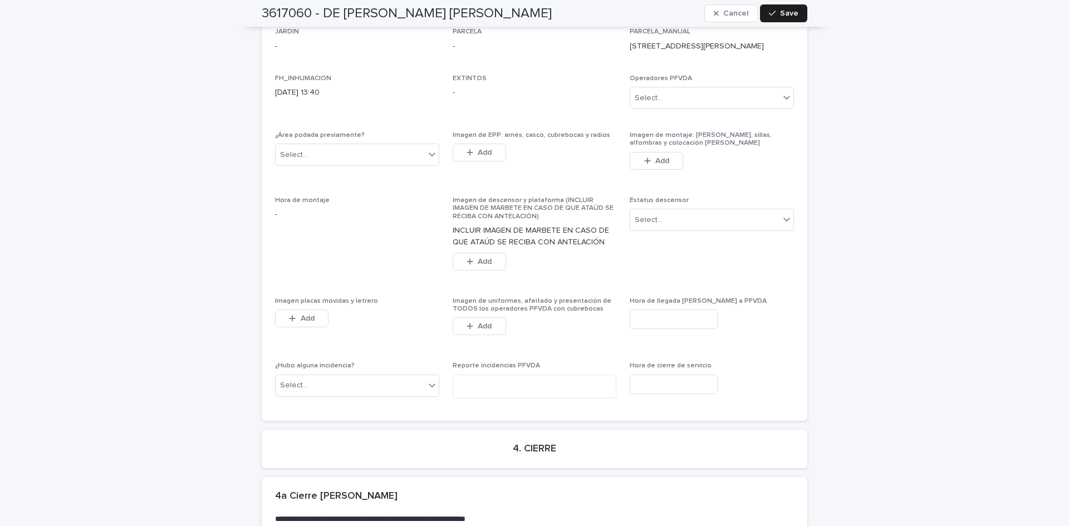
scroll to position [2933, 0]
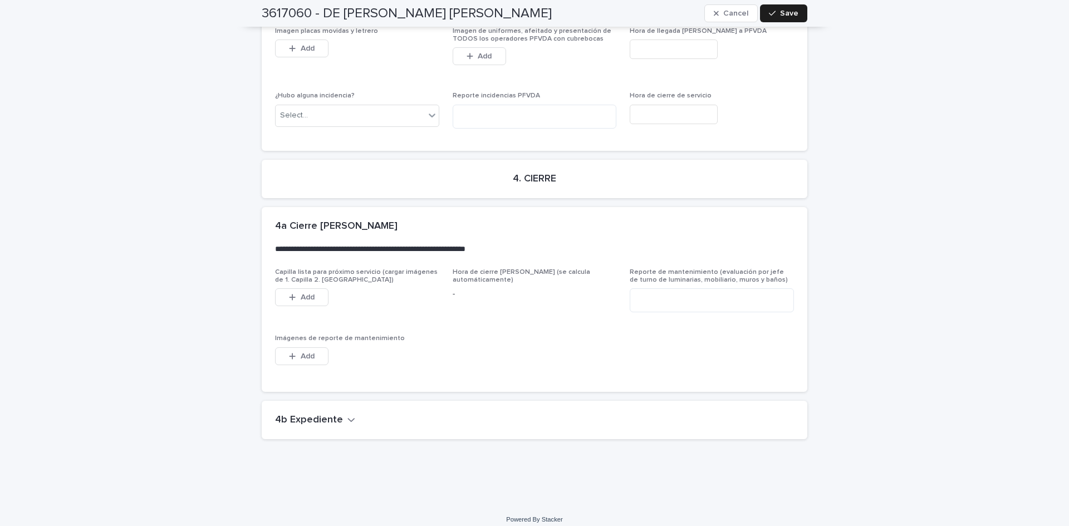
click at [304, 415] on h2 "4b Expediente" at bounding box center [309, 420] width 68 height 12
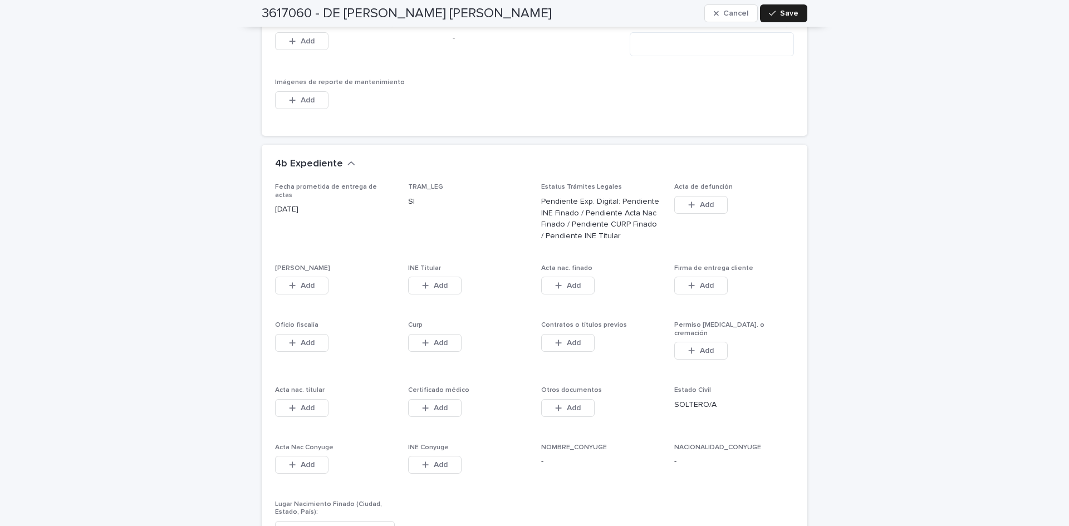
scroll to position [3278, 0]
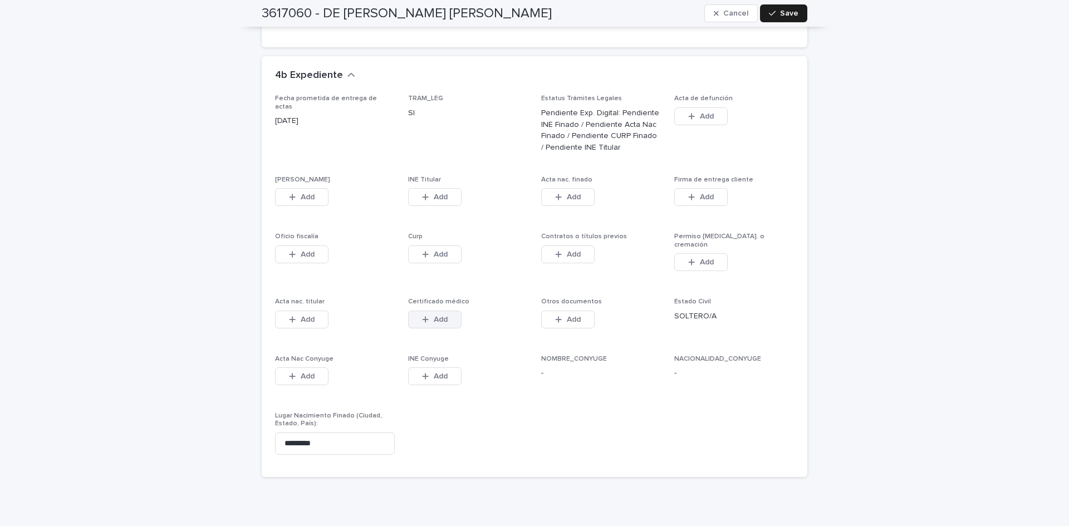
click at [448, 311] on button "Add" at bounding box center [434, 320] width 53 height 18
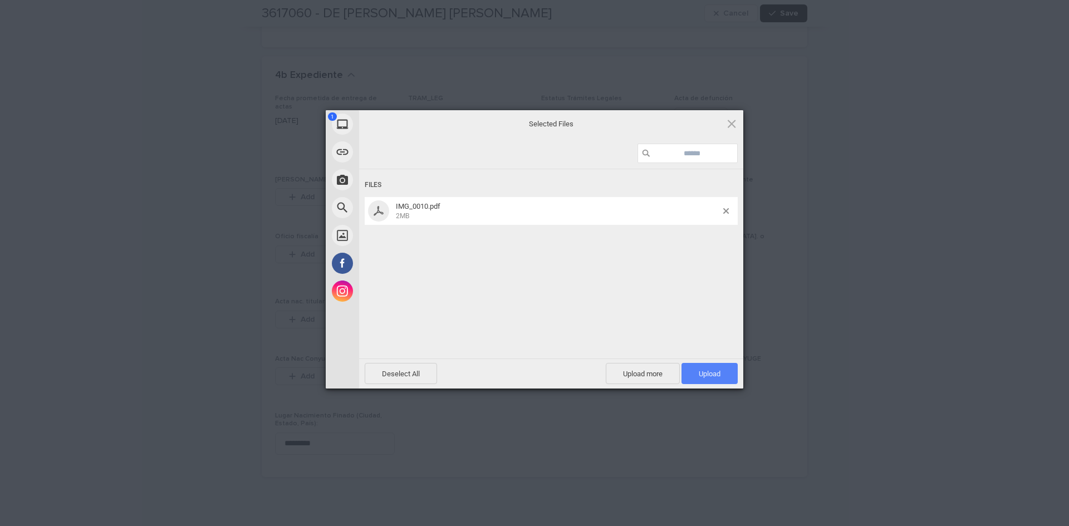
click at [712, 370] on span "Upload 1" at bounding box center [710, 374] width 22 height 8
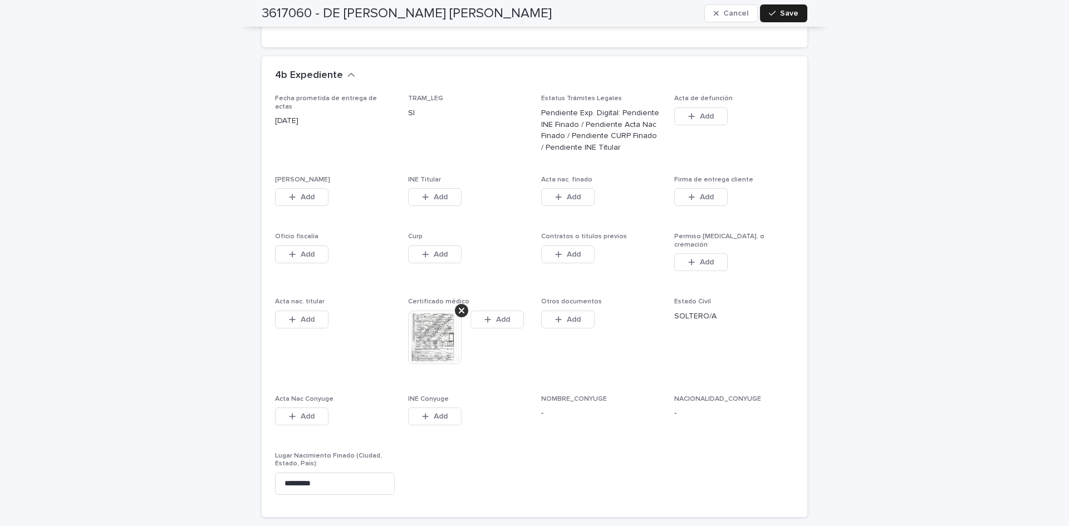
click at [312, 195] on div "Fecha prometida de entrega de actas [DATE] TRAM_LEG SI Estatus Trámites Legales…" at bounding box center [534, 299] width 519 height 409
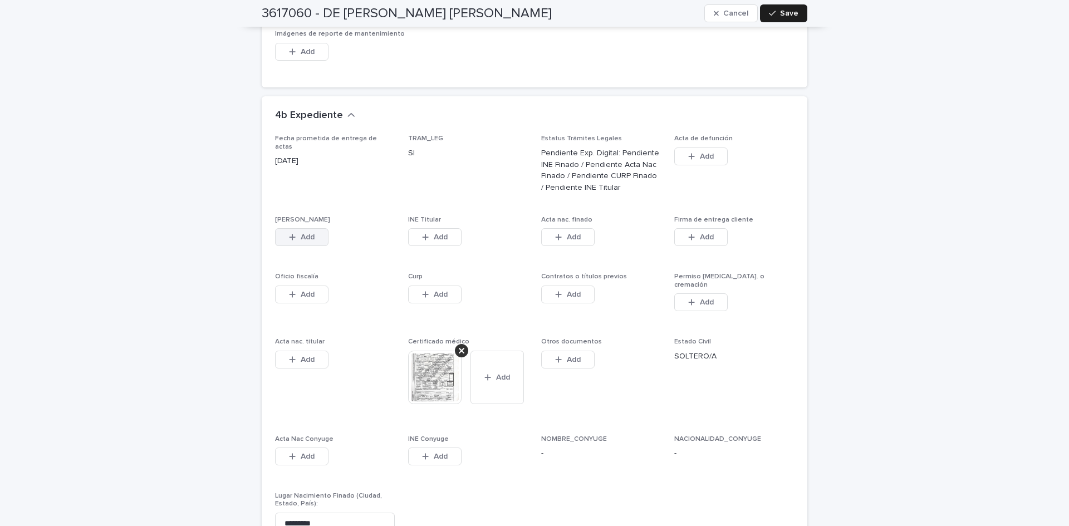
click at [320, 228] on button "Add" at bounding box center [301, 237] width 53 height 18
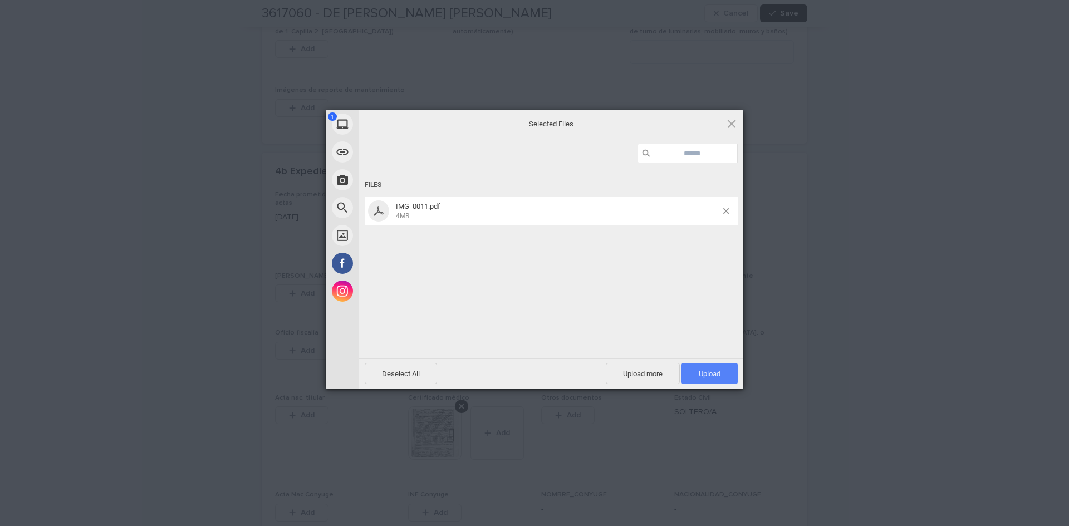
click at [706, 366] on span "Upload 1" at bounding box center [710, 373] width 56 height 21
click at [694, 369] on span "Upload 1" at bounding box center [710, 373] width 56 height 21
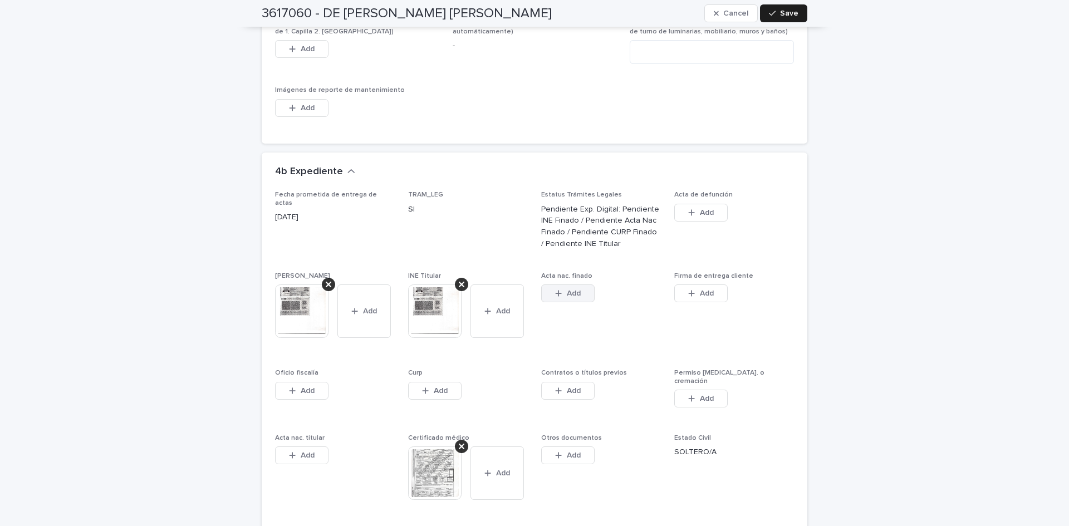
click at [566, 290] on button "Add" at bounding box center [567, 294] width 53 height 18
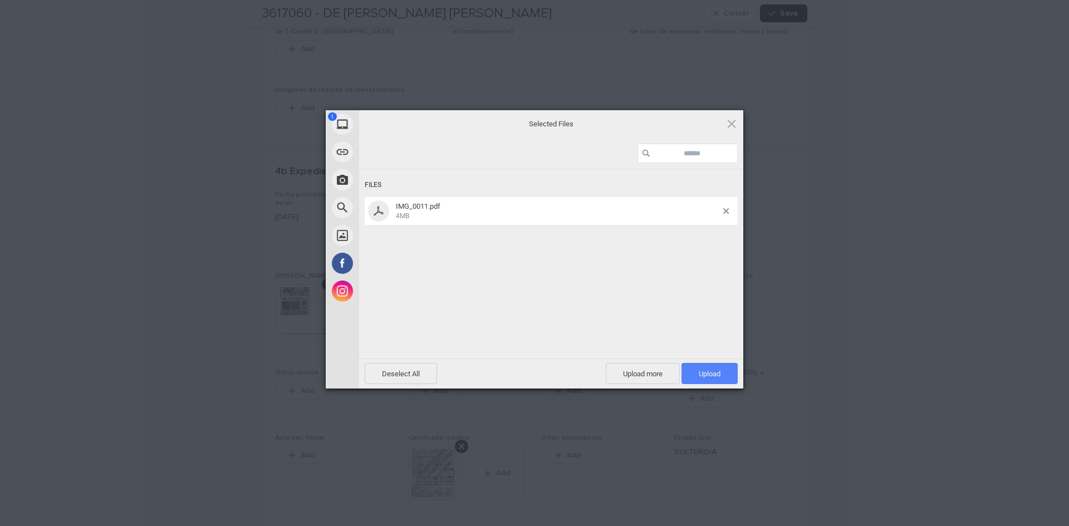
click at [696, 366] on span "Upload 1" at bounding box center [710, 373] width 56 height 21
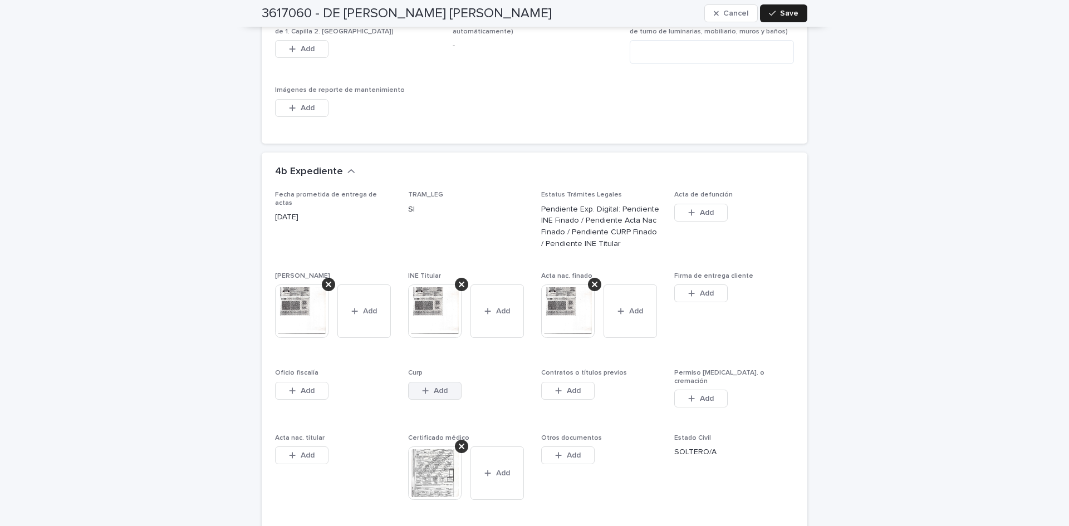
drag, startPoint x: 696, startPoint y: 366, endPoint x: 449, endPoint y: 382, distance: 247.2
click at [449, 382] on button "Add" at bounding box center [434, 391] width 53 height 18
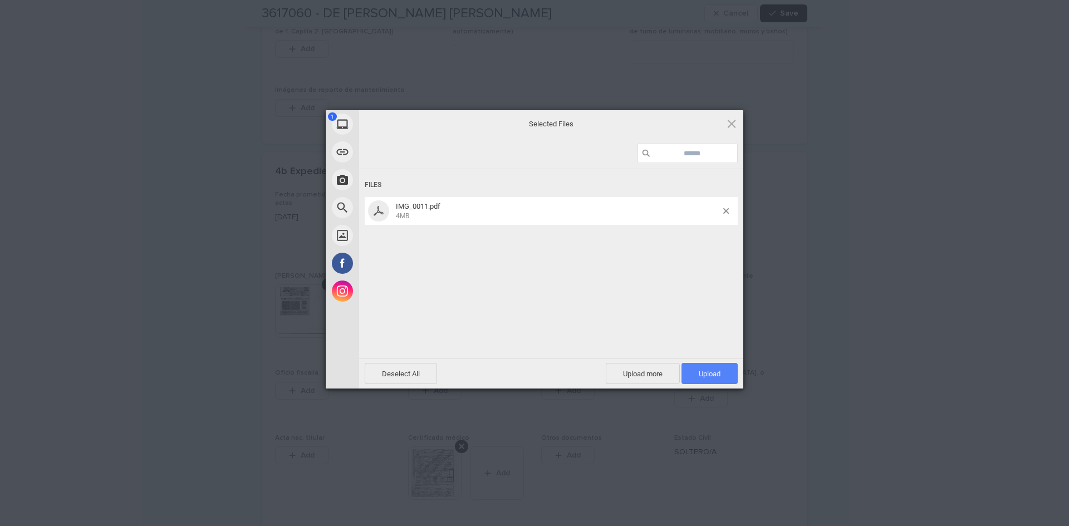
click at [722, 375] on span "Upload 1" at bounding box center [710, 373] width 56 height 21
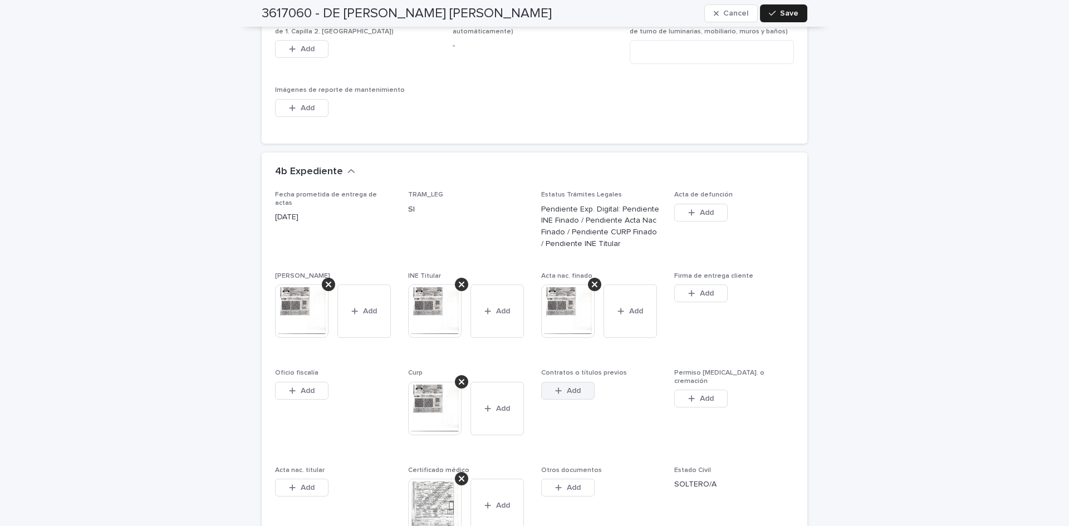
click at [571, 387] on span "Add" at bounding box center [574, 391] width 14 height 8
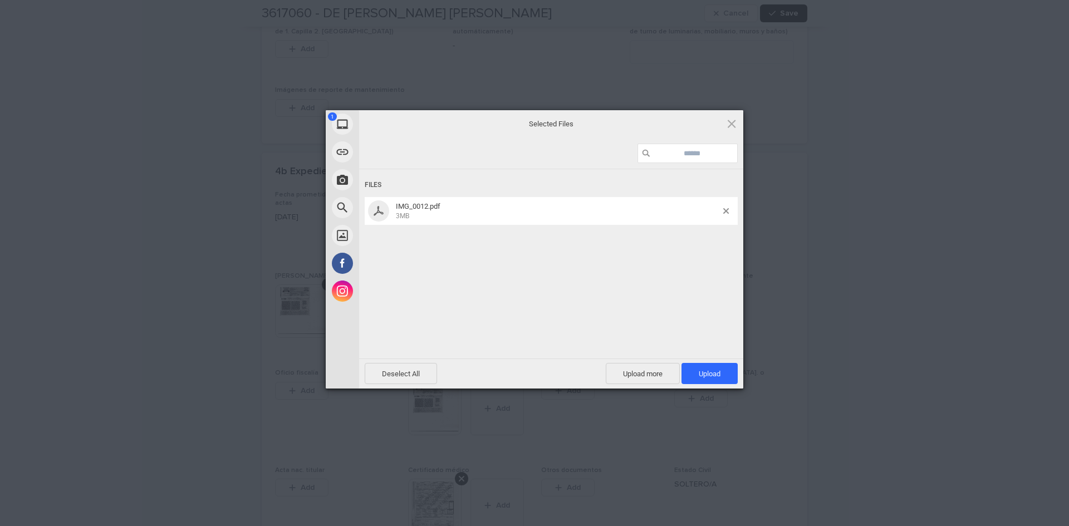
drag, startPoint x: 698, startPoint y: 375, endPoint x: 766, endPoint y: 369, distance: 67.7
click at [699, 375] on span "Upload 1" at bounding box center [710, 374] width 22 height 8
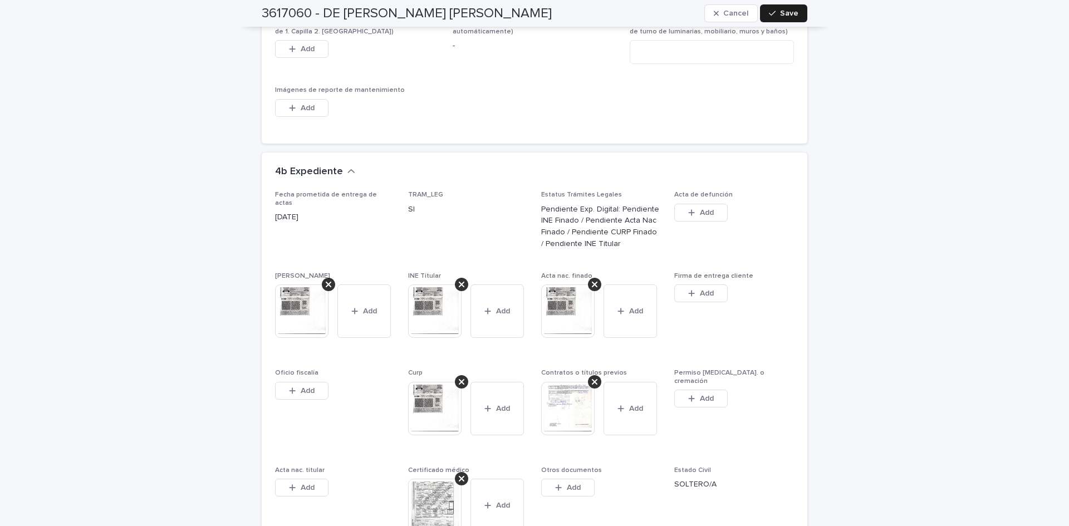
click at [788, 14] on span "Save" at bounding box center [789, 13] width 18 height 8
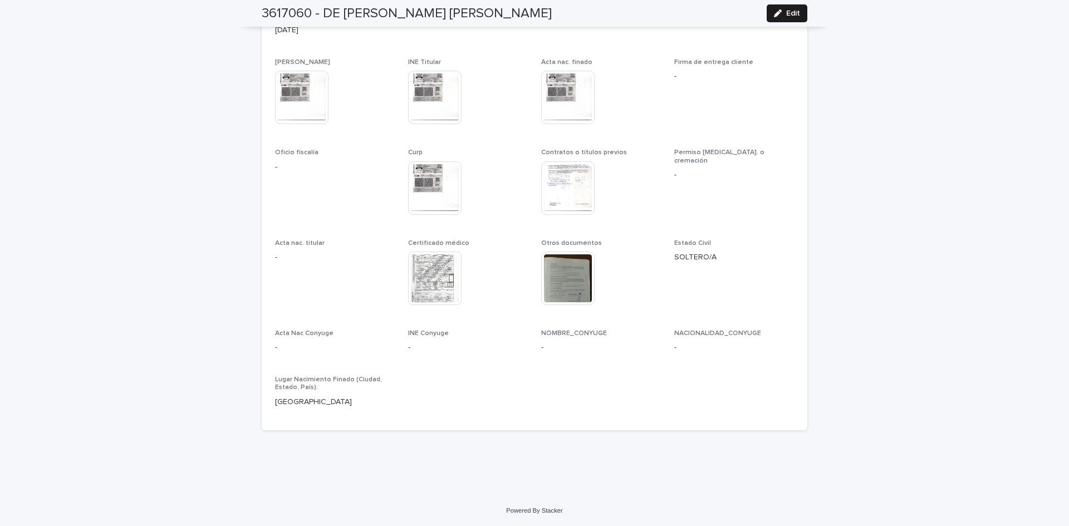
scroll to position [3111, 0]
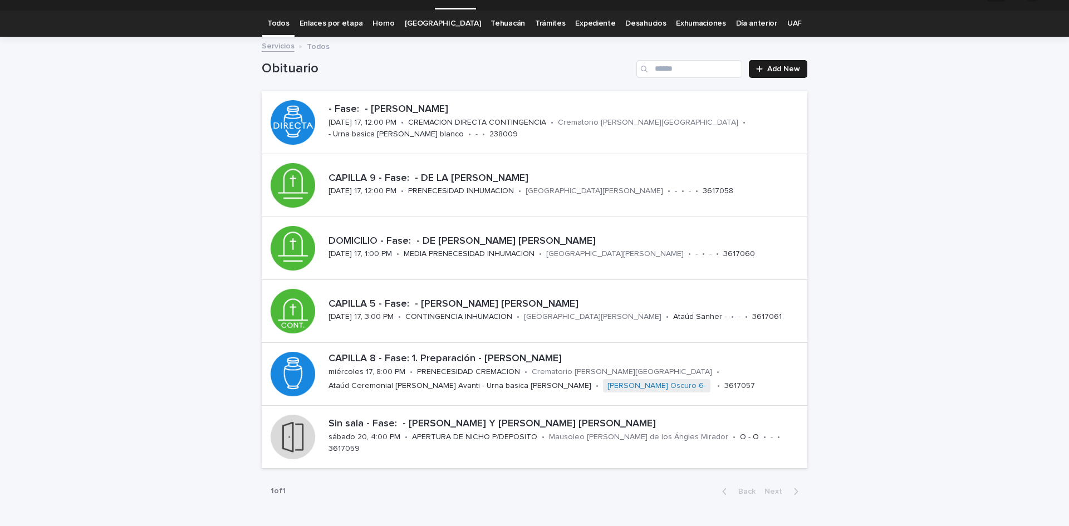
scroll to position [30, 0]
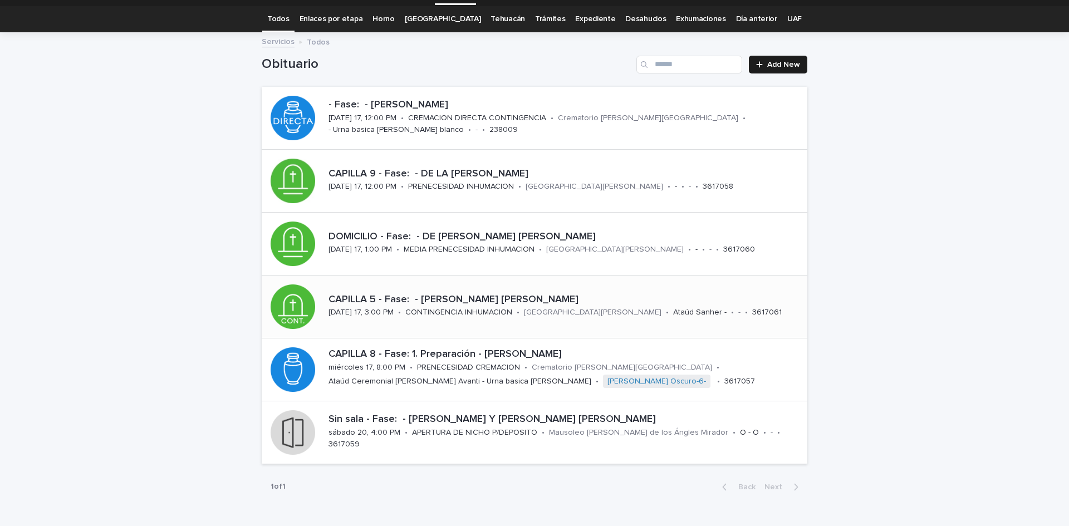
click at [465, 307] on div "CONTINGENCIA INHUMACION" at bounding box center [458, 312] width 107 height 12
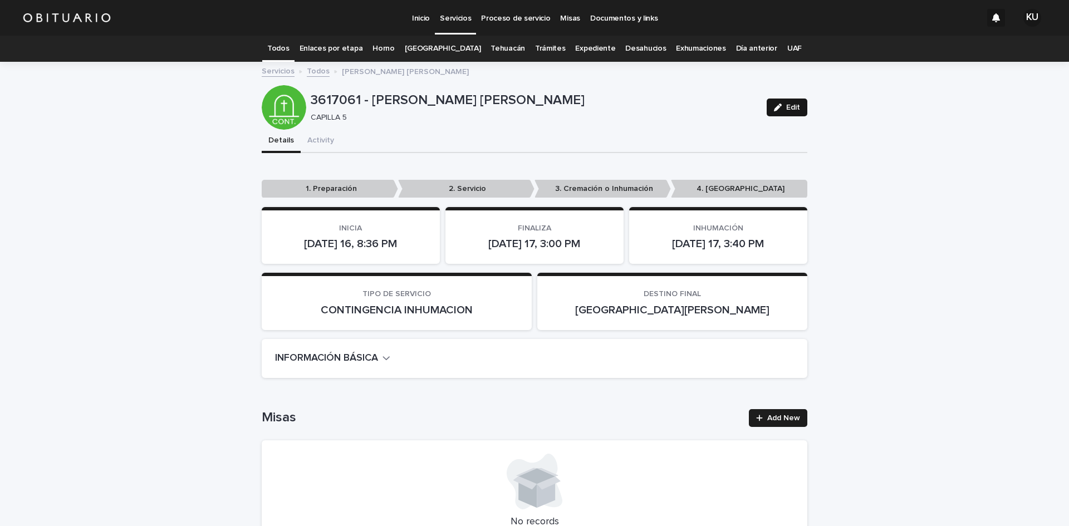
click at [792, 108] on span "Edit" at bounding box center [793, 108] width 14 height 8
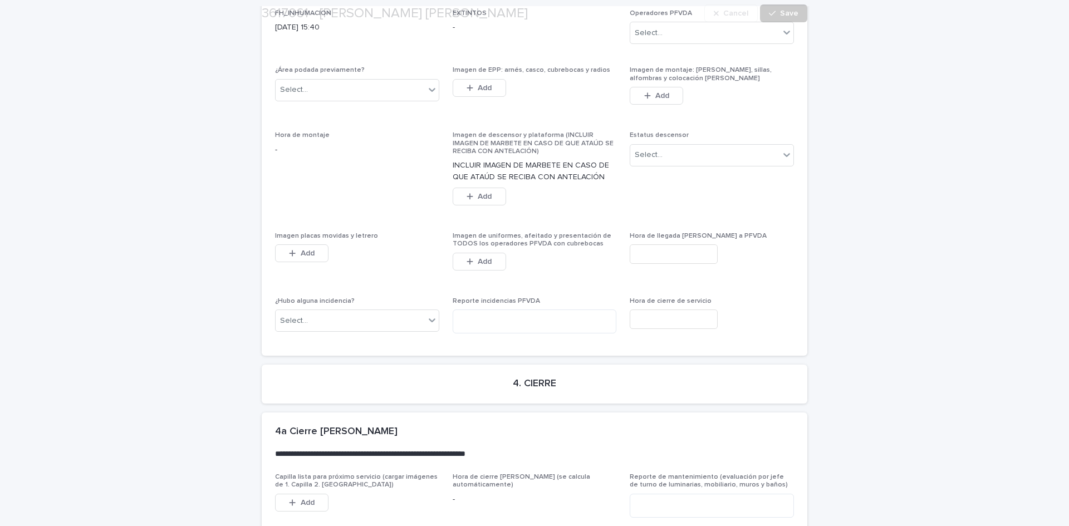
scroll to position [2992, 0]
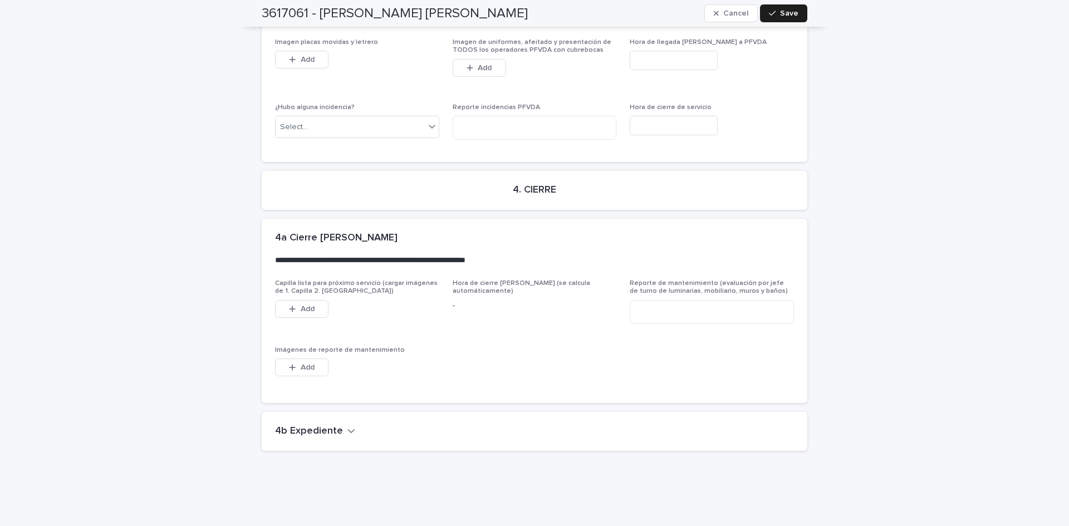
click at [325, 425] on h2 "4b Expediente" at bounding box center [309, 431] width 68 height 12
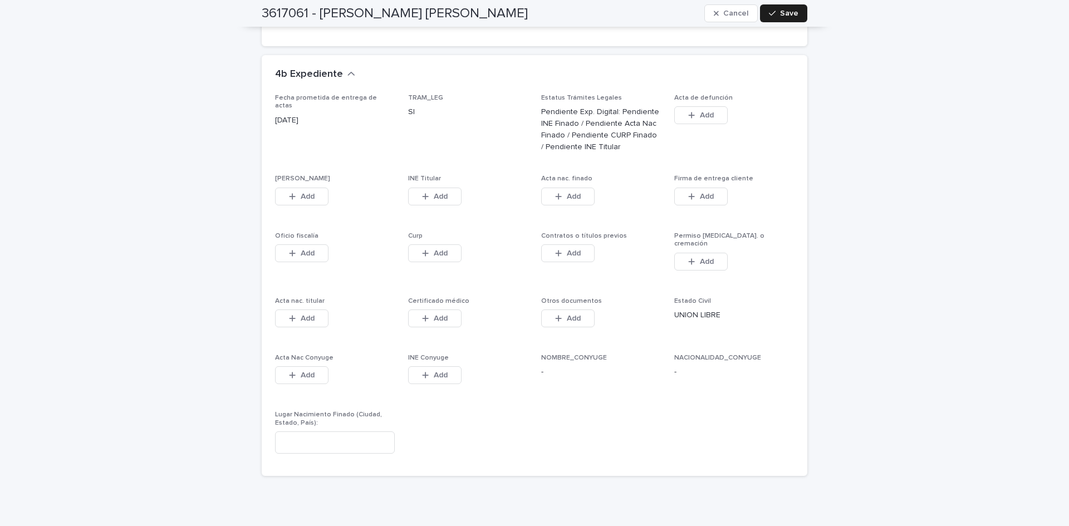
scroll to position [3366, 0]
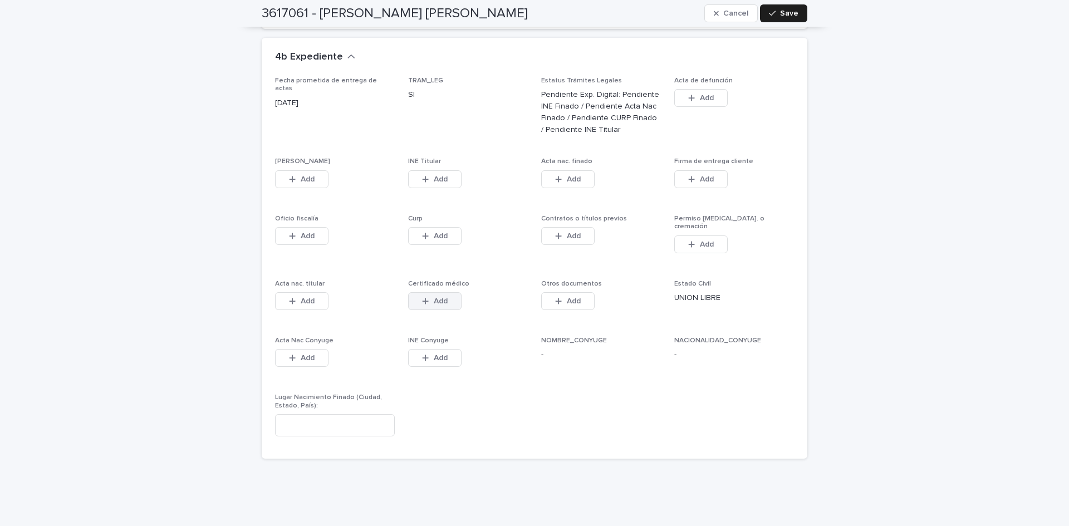
click at [435, 292] on button "Add" at bounding box center [434, 301] width 53 height 18
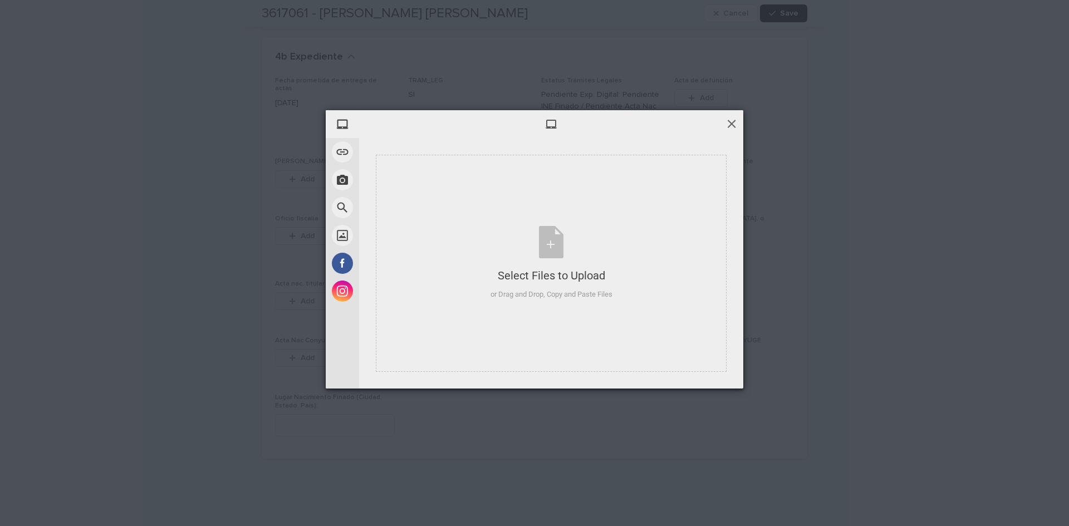
click at [729, 121] on span at bounding box center [732, 123] width 12 height 12
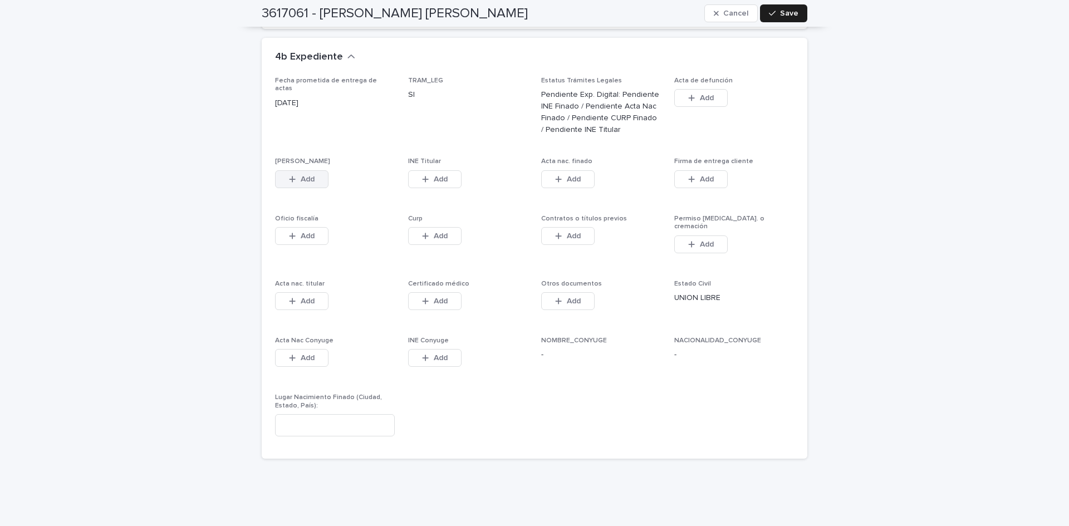
click at [312, 170] on button "Add" at bounding box center [301, 179] width 53 height 18
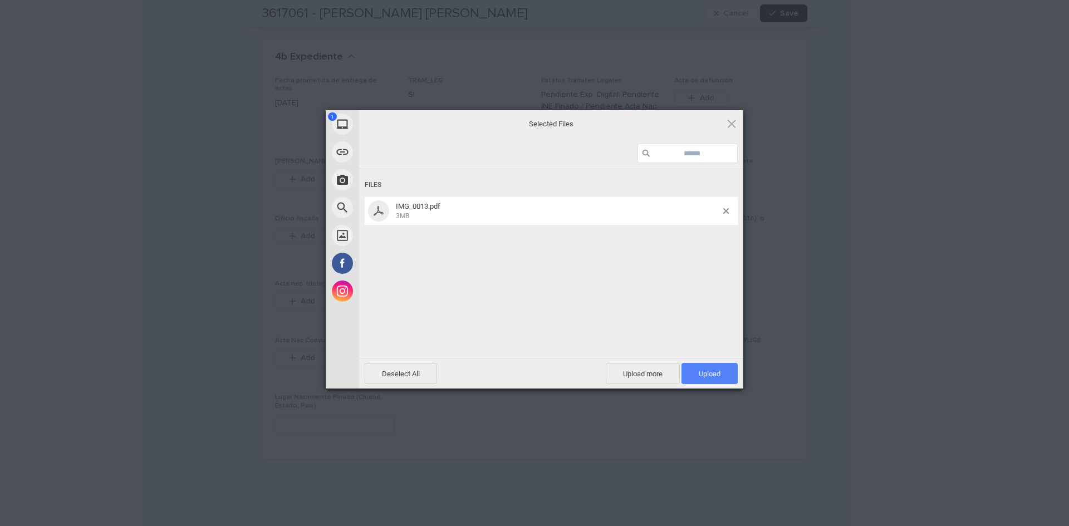
click at [714, 376] on span "Upload 1" at bounding box center [710, 374] width 22 height 8
click at [699, 368] on span "Upload 1" at bounding box center [710, 373] width 56 height 21
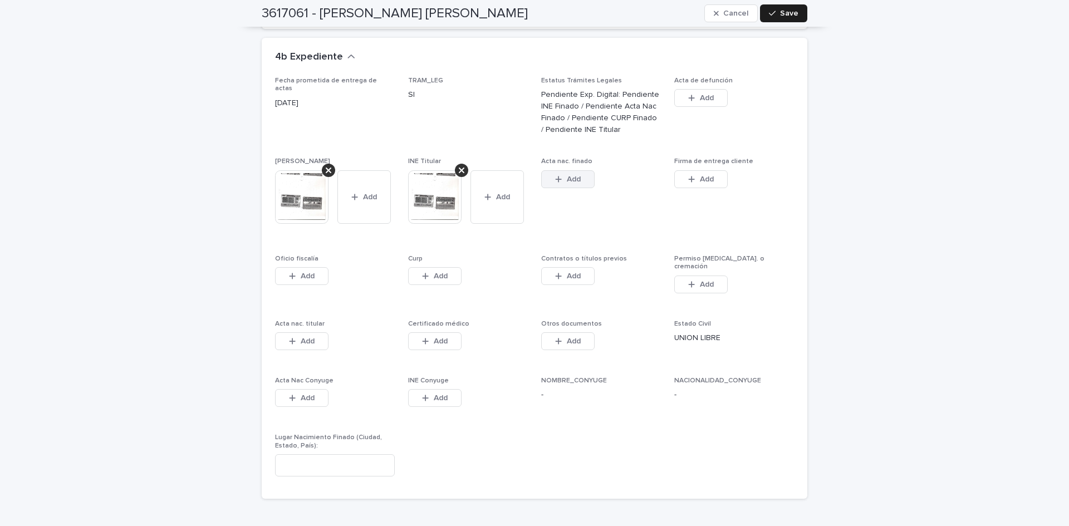
click at [581, 170] on button "Add" at bounding box center [567, 179] width 53 height 18
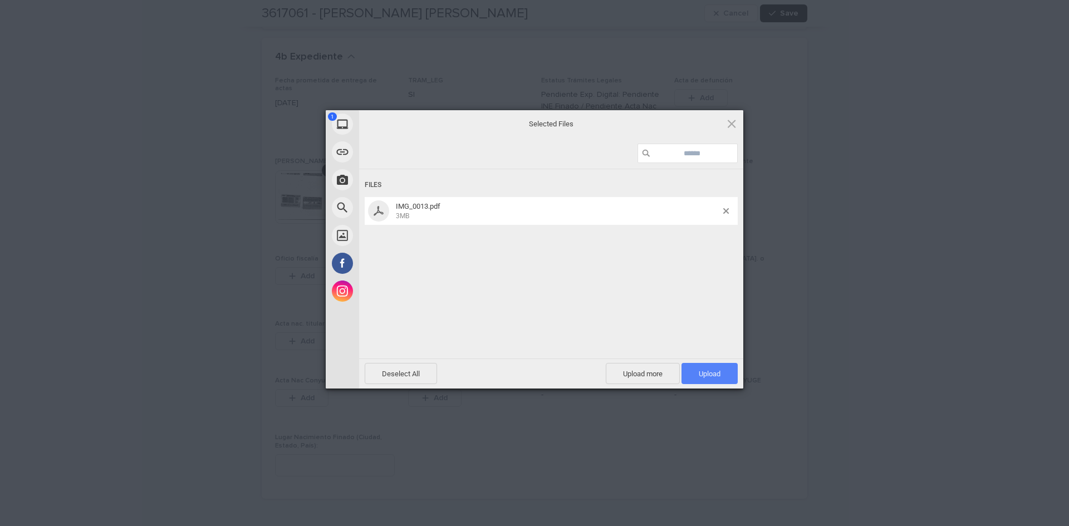
click at [694, 379] on span "Upload 1" at bounding box center [710, 373] width 56 height 21
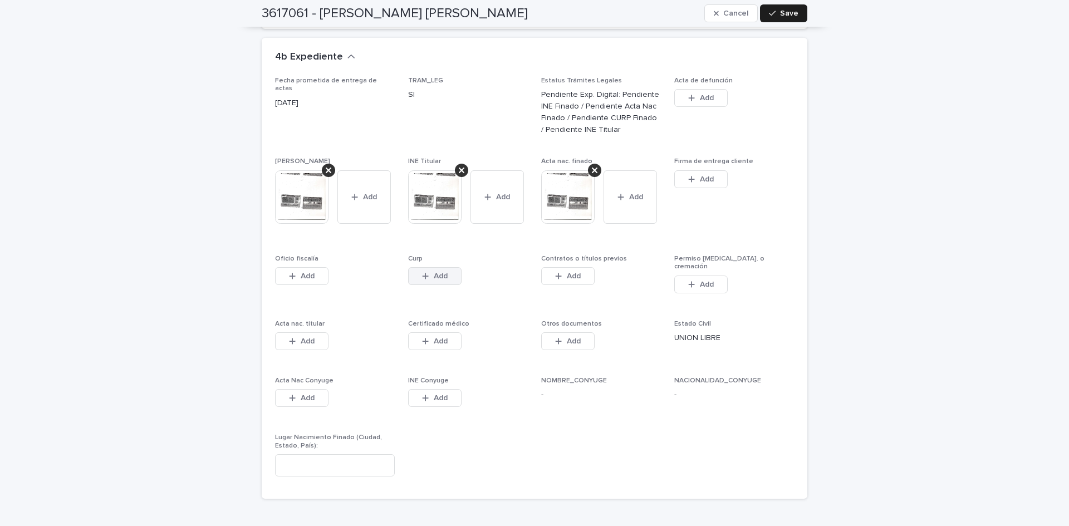
click at [434, 272] on span "Add" at bounding box center [441, 276] width 14 height 8
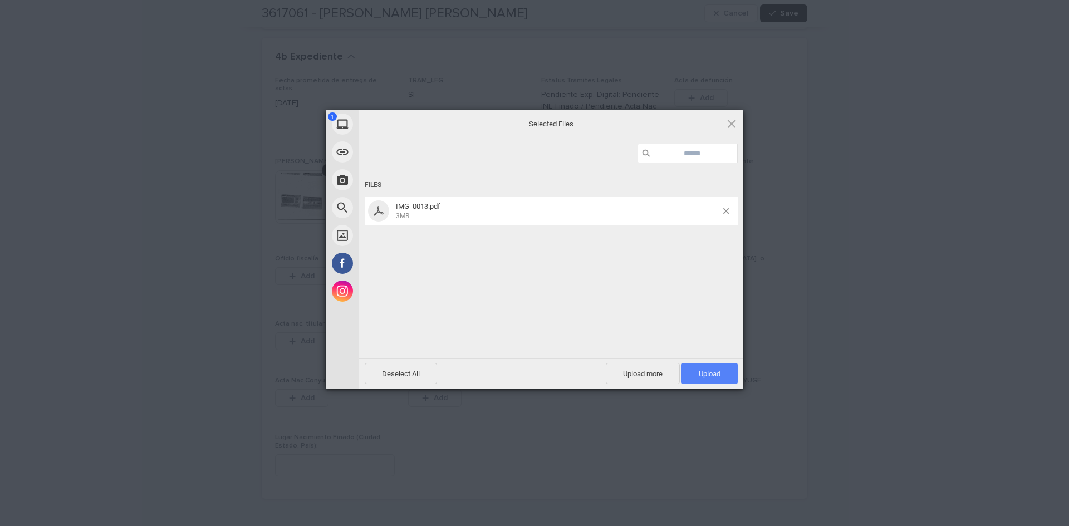
click at [699, 370] on span "Upload 1" at bounding box center [710, 374] width 22 height 8
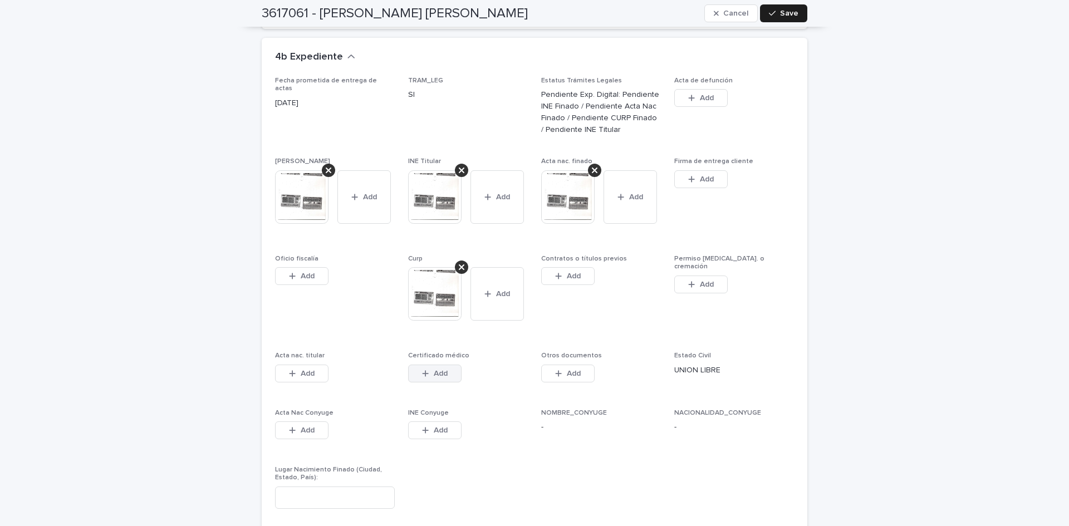
click at [444, 365] on button "Add" at bounding box center [434, 374] width 53 height 18
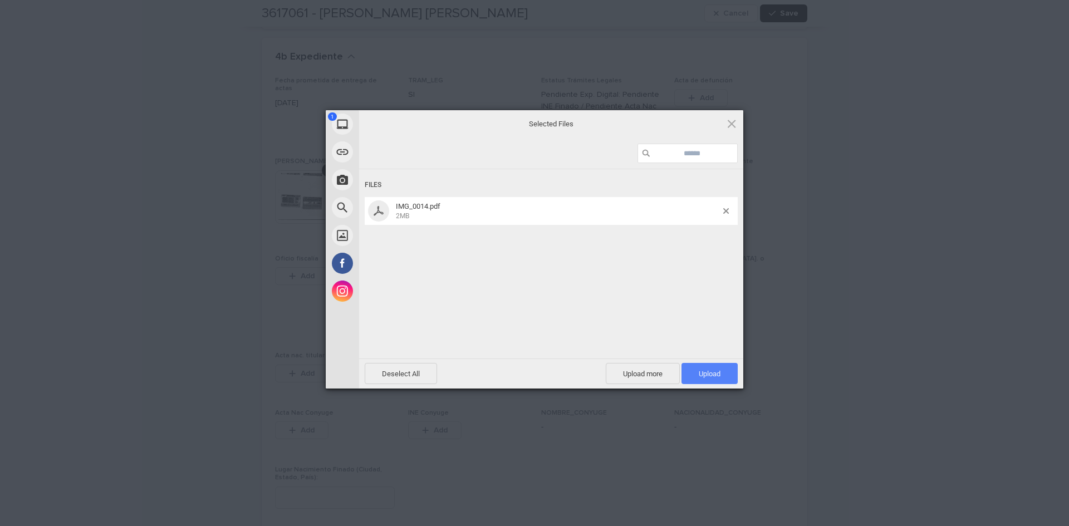
click at [702, 371] on span "Upload 1" at bounding box center [710, 374] width 22 height 8
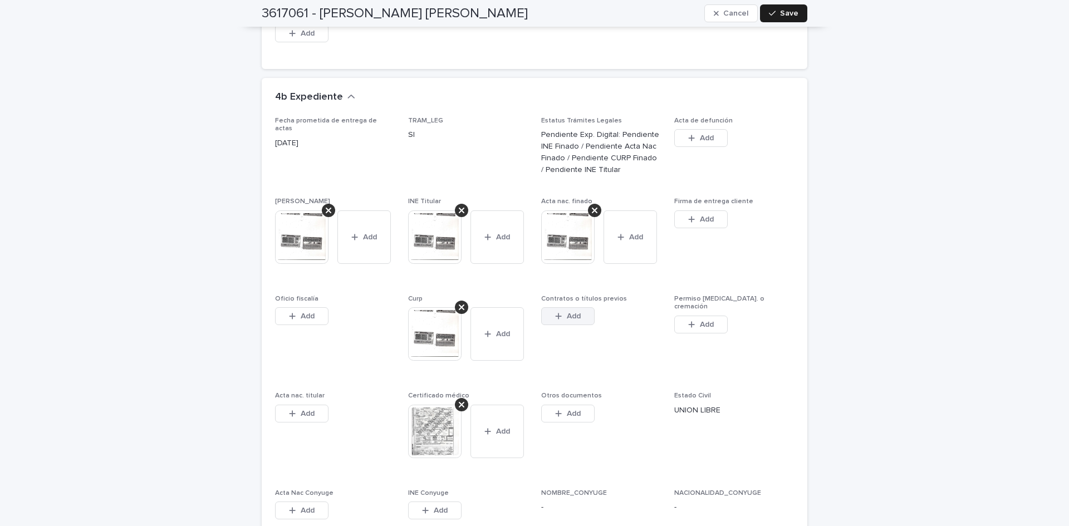
click at [580, 307] on button "Add" at bounding box center [567, 316] width 53 height 18
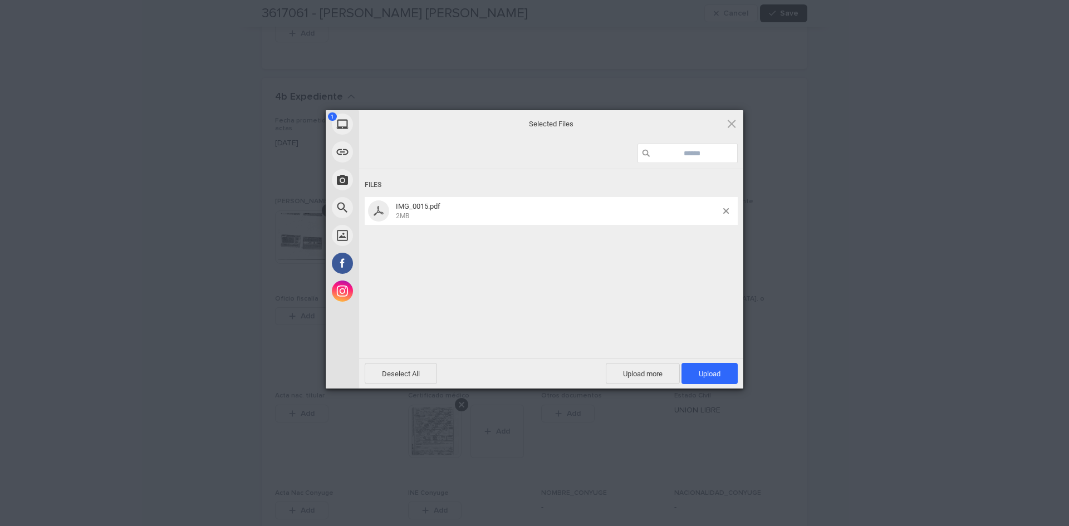
click at [712, 370] on span "Upload 1" at bounding box center [710, 374] width 22 height 8
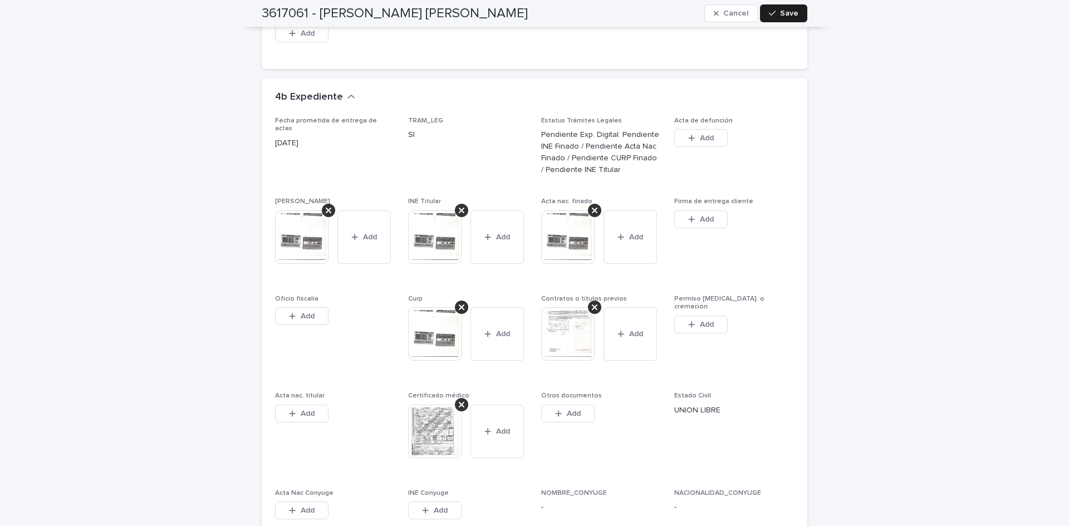
click at [789, 9] on button "Save" at bounding box center [783, 13] width 47 height 18
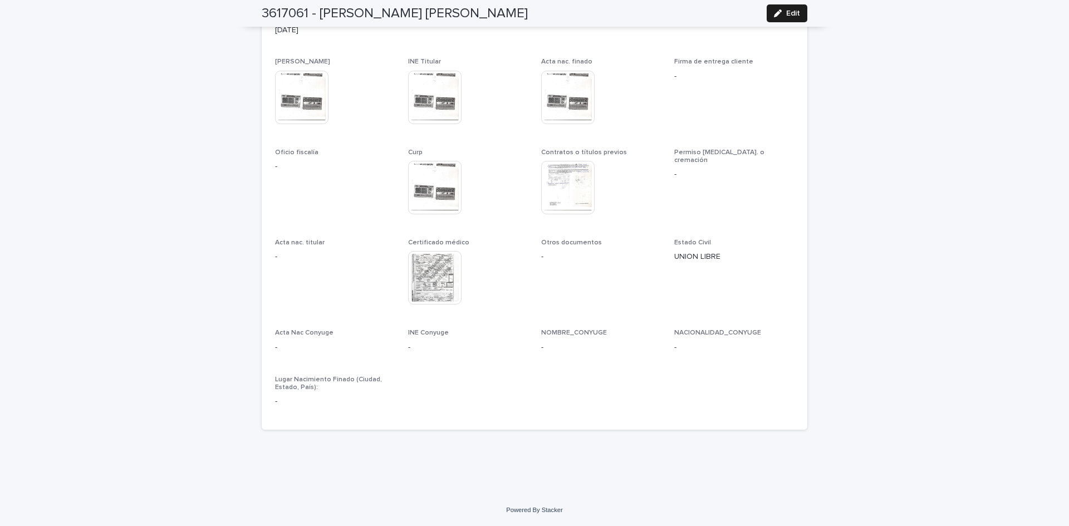
scroll to position [3123, 0]
